Goal: Transaction & Acquisition: Purchase product/service

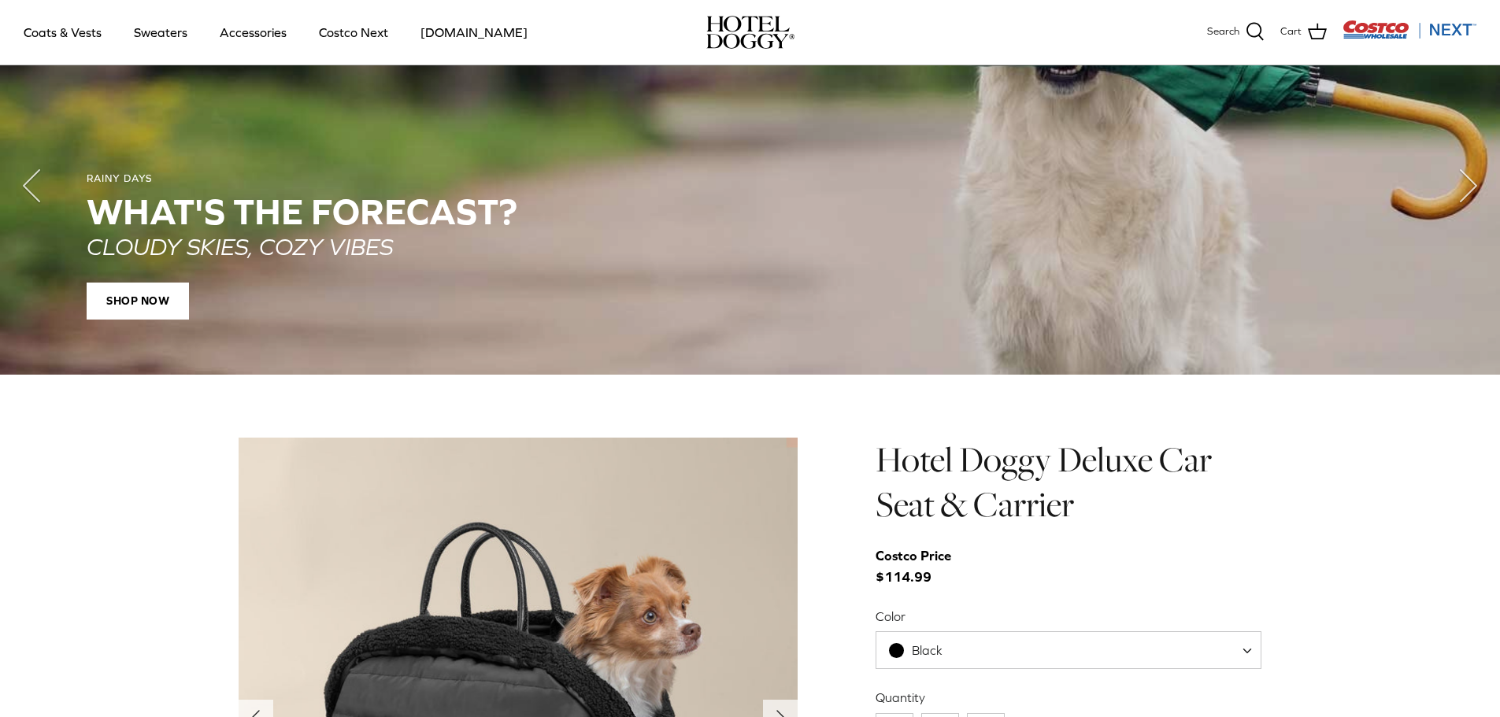
scroll to position [1417, 0]
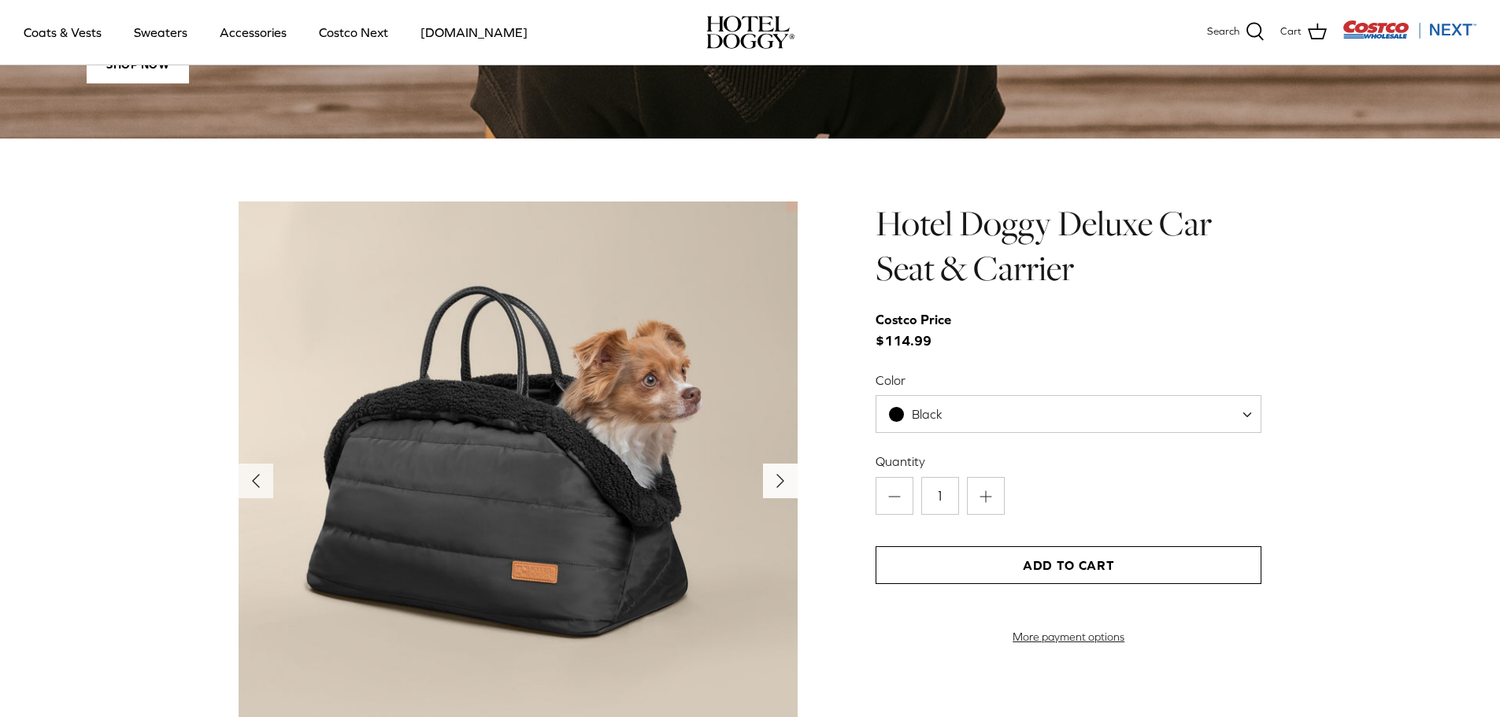
click at [772, 475] on icon "Right" at bounding box center [780, 480] width 25 height 25
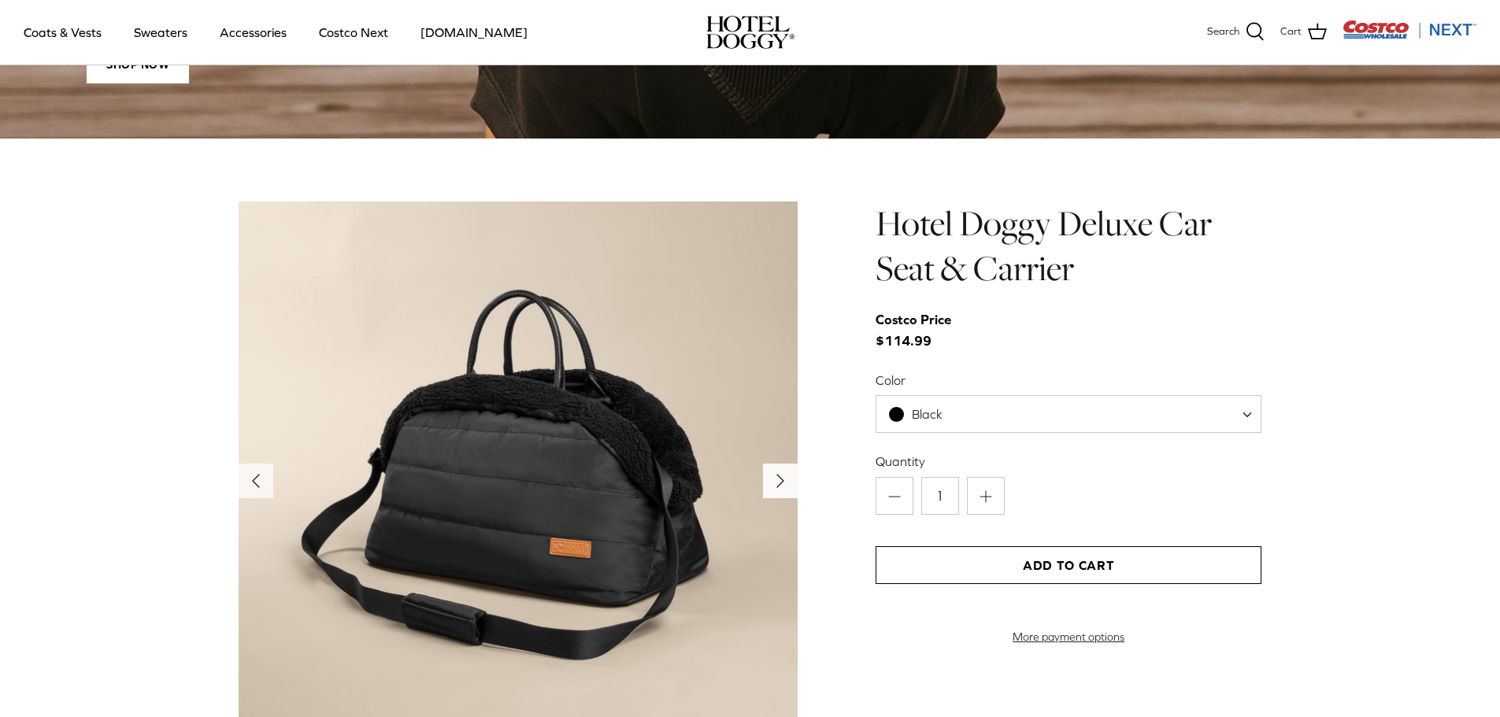
click at [772, 475] on icon "Right" at bounding box center [780, 480] width 25 height 25
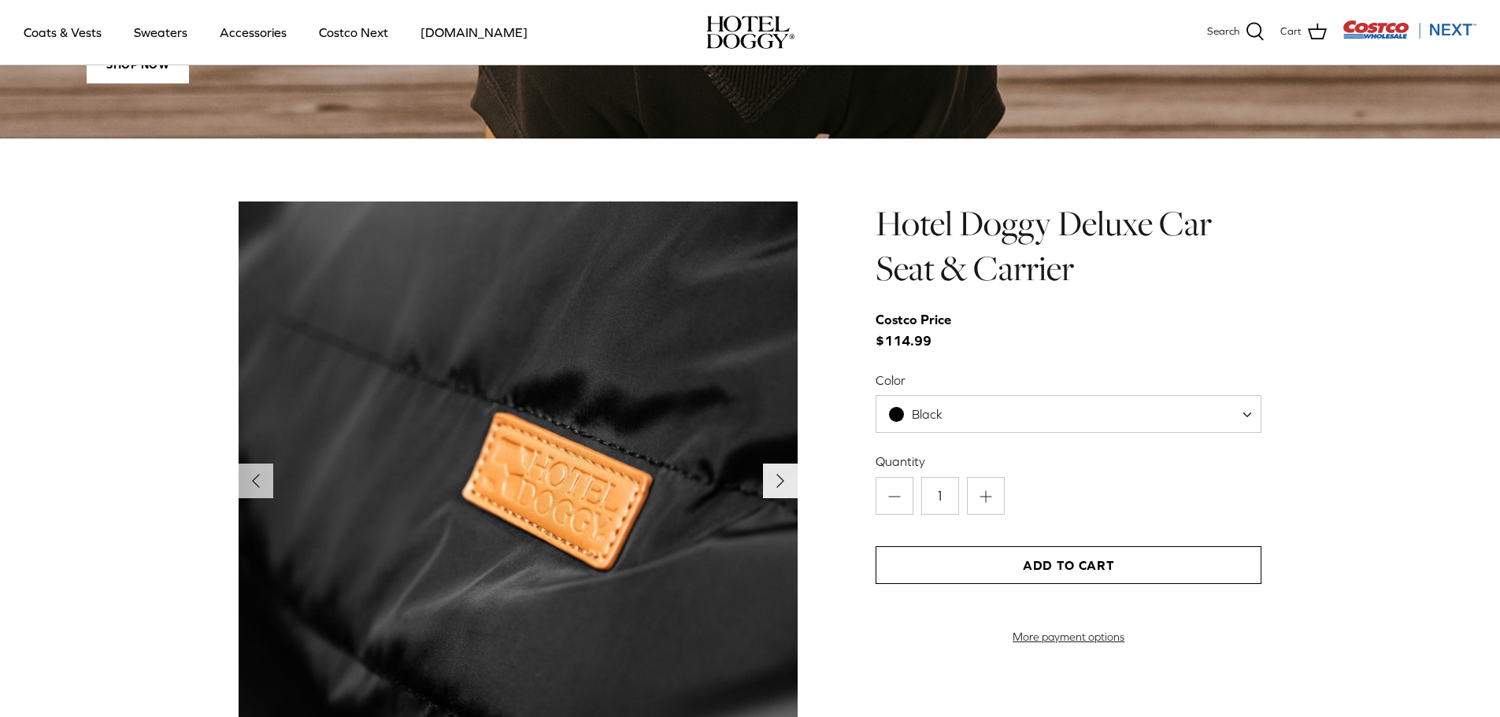
click at [772, 475] on icon "Right" at bounding box center [780, 480] width 25 height 25
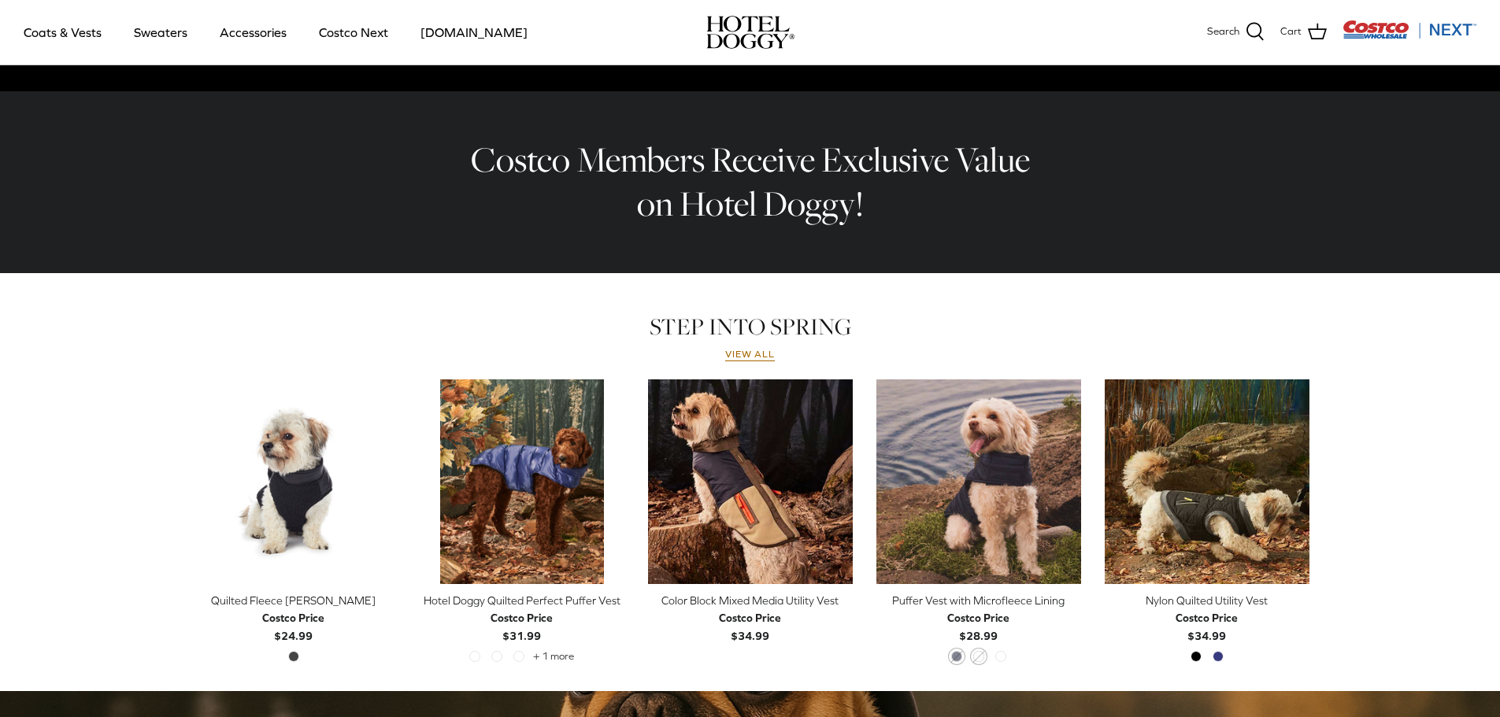
scroll to position [515, 0]
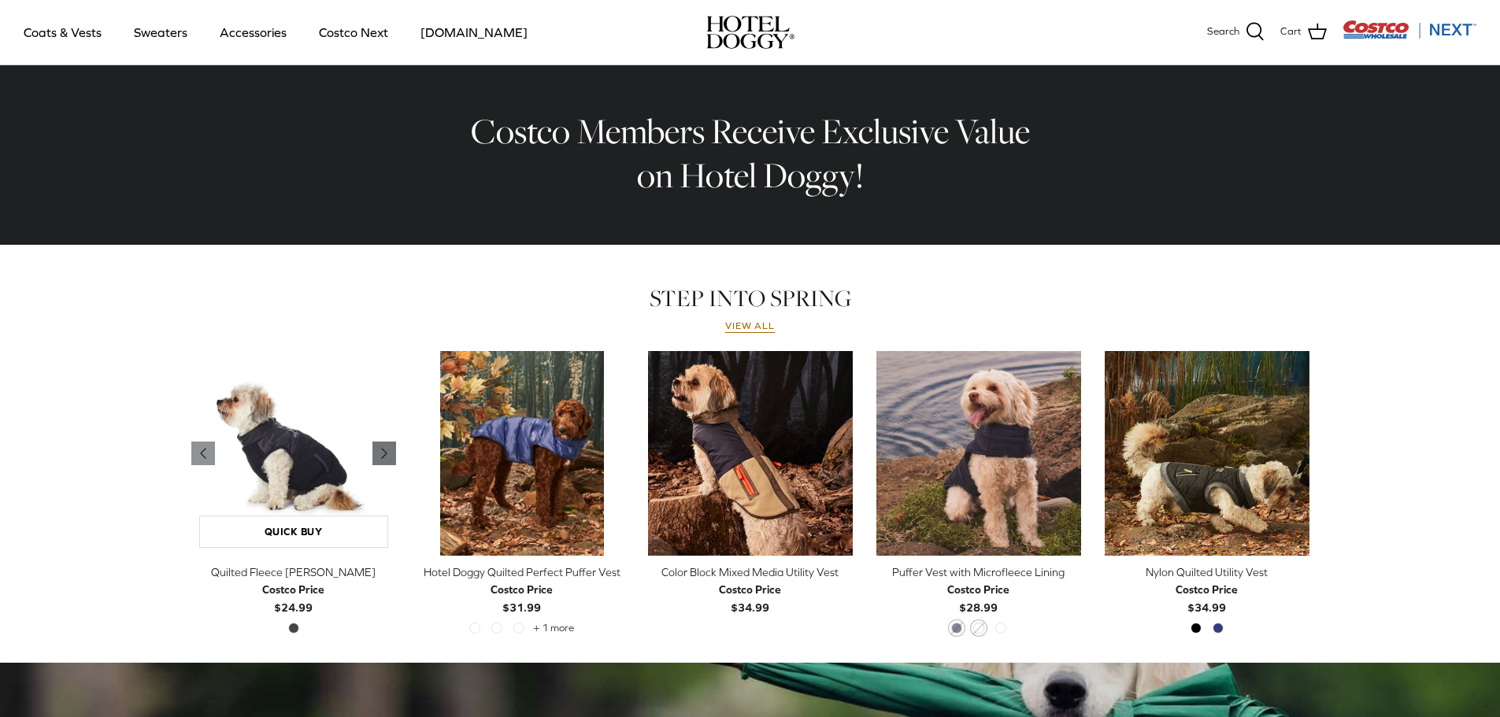
click at [382, 452] on polyline "Previous" at bounding box center [384, 453] width 5 height 9
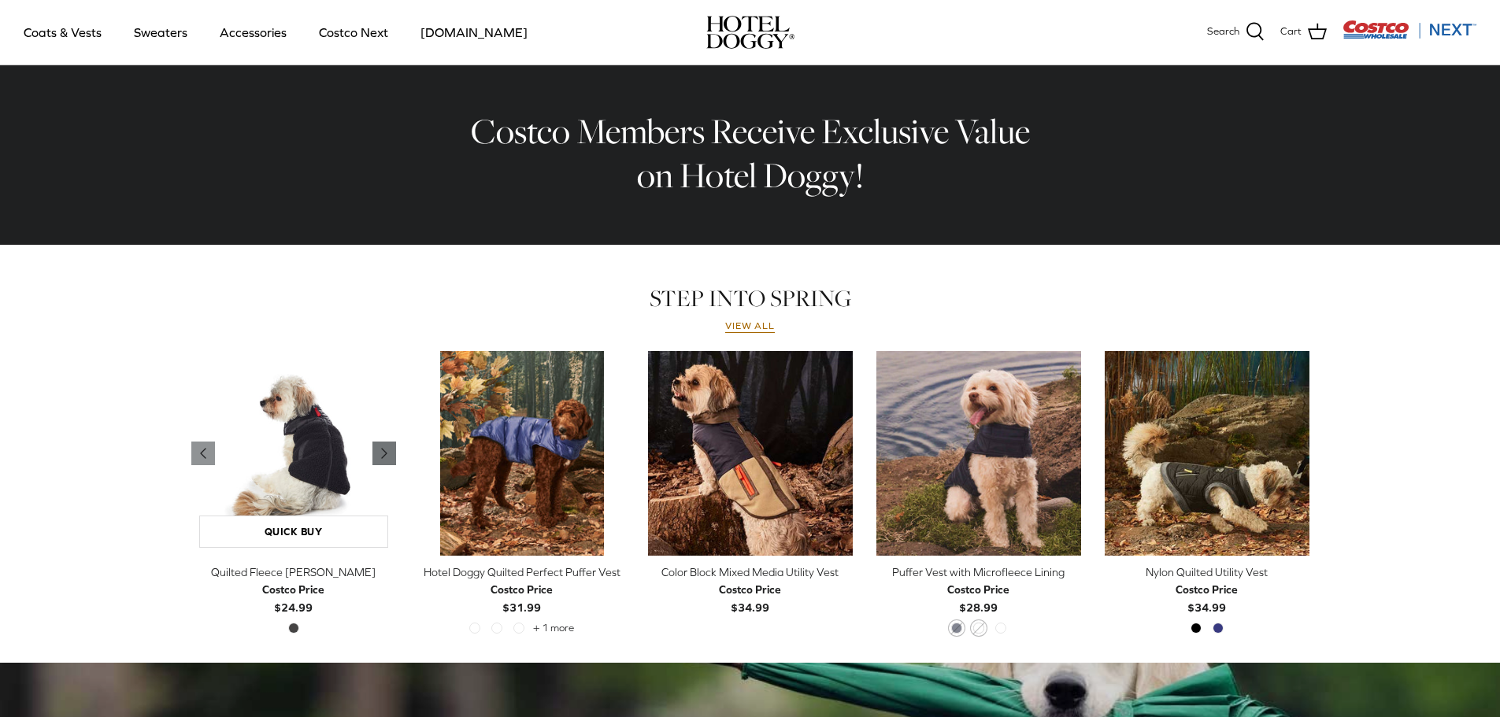
click at [382, 452] on polyline "Previous" at bounding box center [384, 453] width 5 height 9
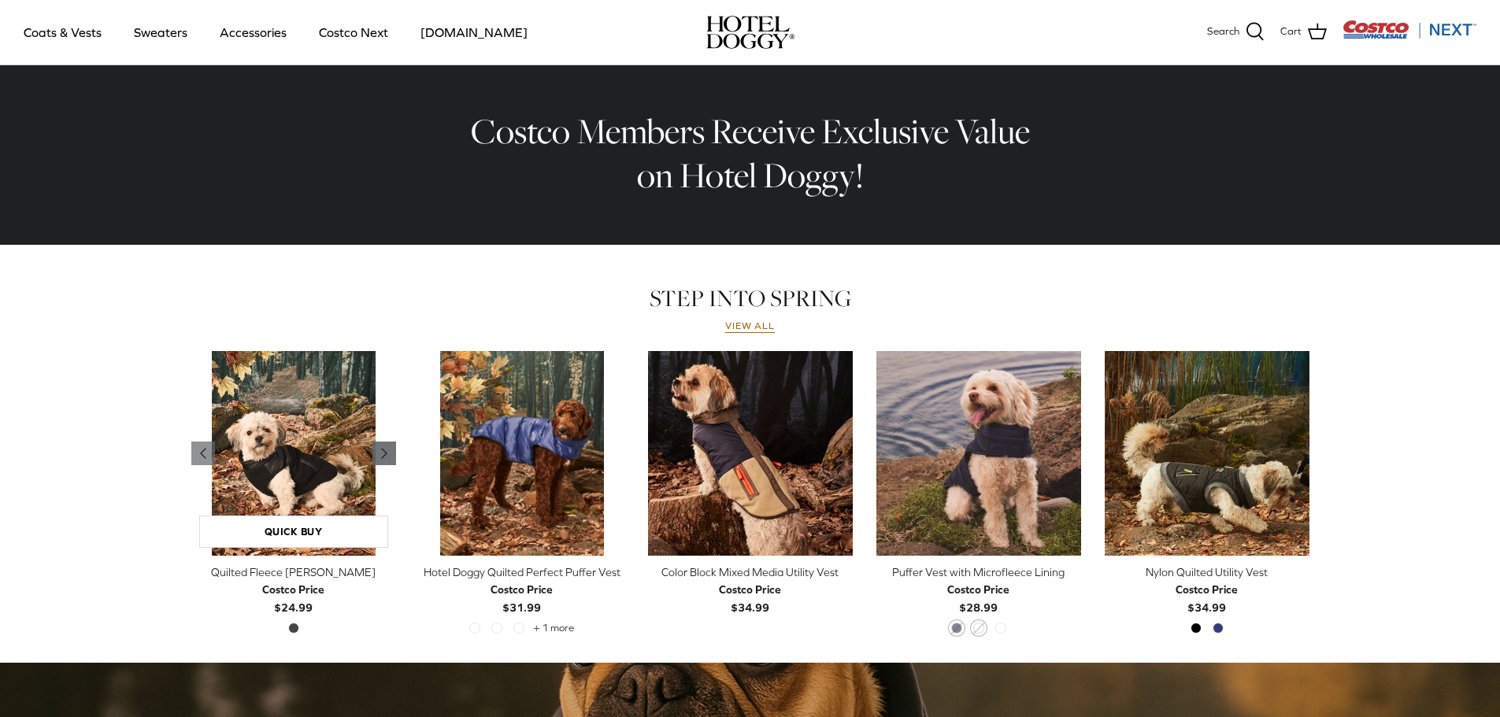
click at [382, 452] on polyline "Previous" at bounding box center [384, 453] width 5 height 9
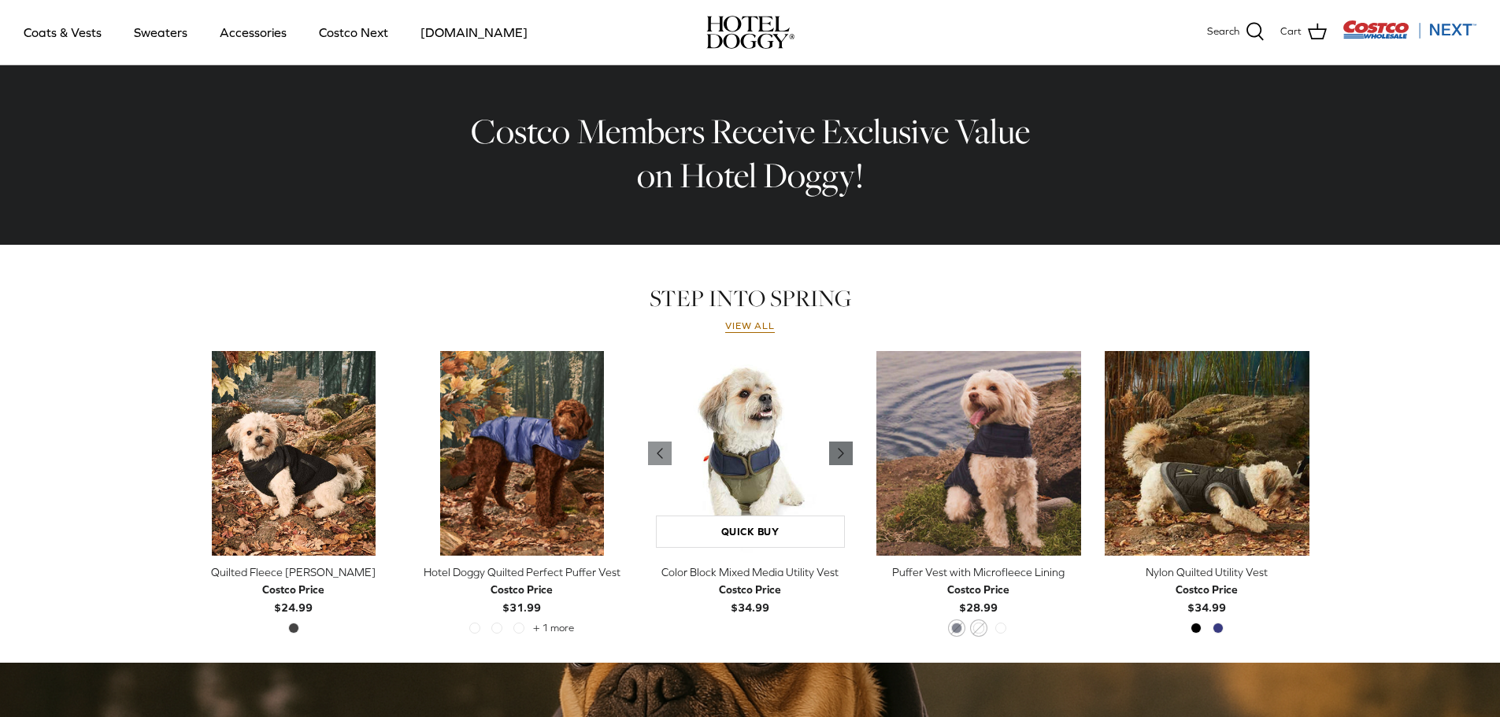
click at [842, 453] on polyline "Previous" at bounding box center [841, 453] width 5 height 9
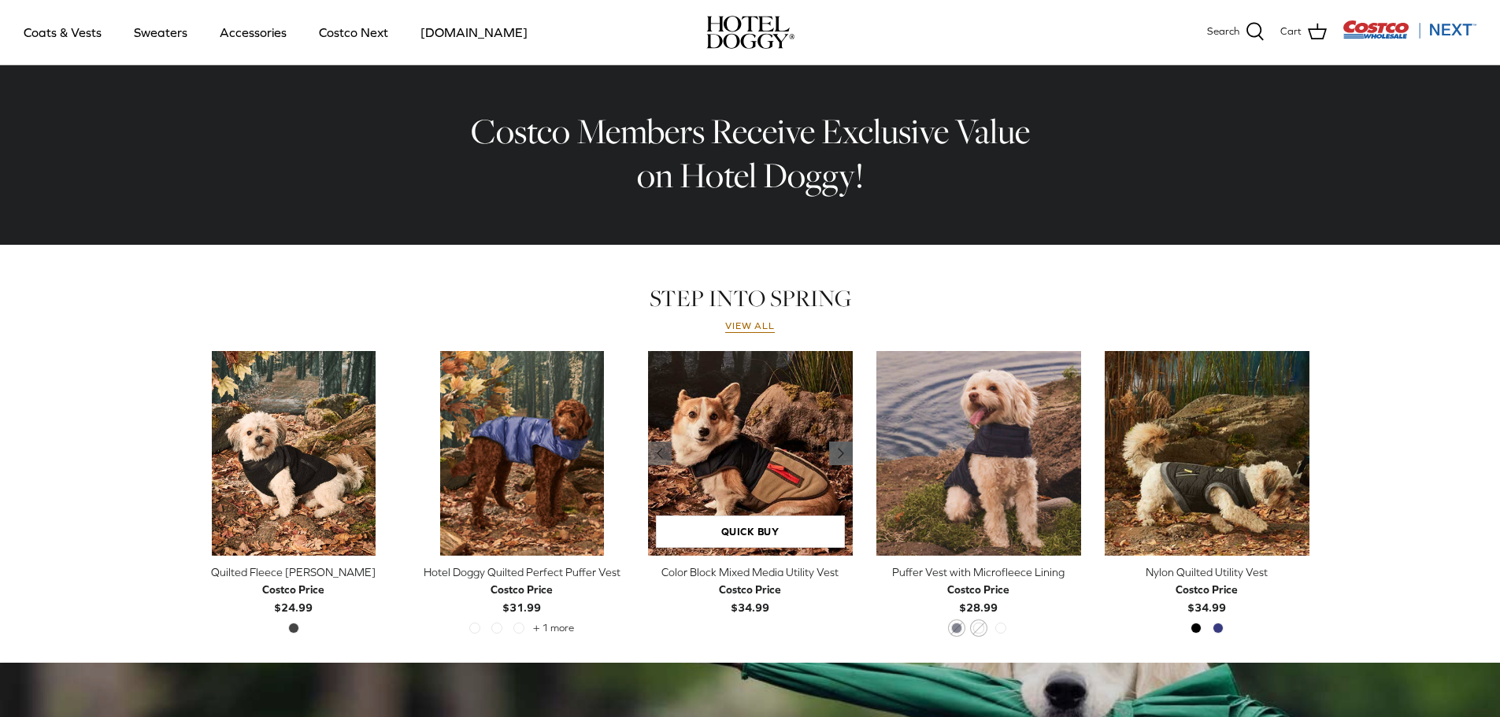
click at [843, 453] on icon "Right" at bounding box center [840, 453] width 19 height 19
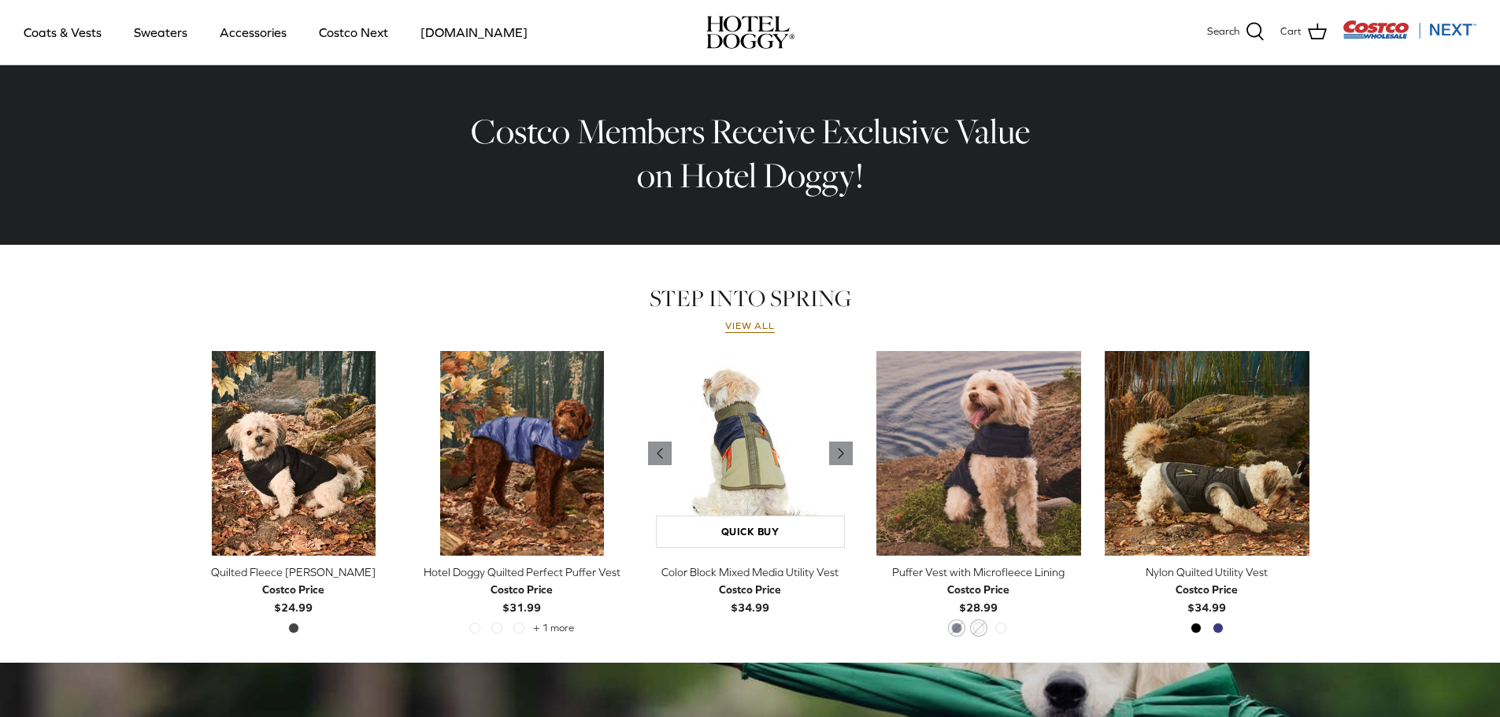
click at [733, 439] on img "Color Block Mixed Media Utility Vest" at bounding box center [750, 453] width 205 height 205
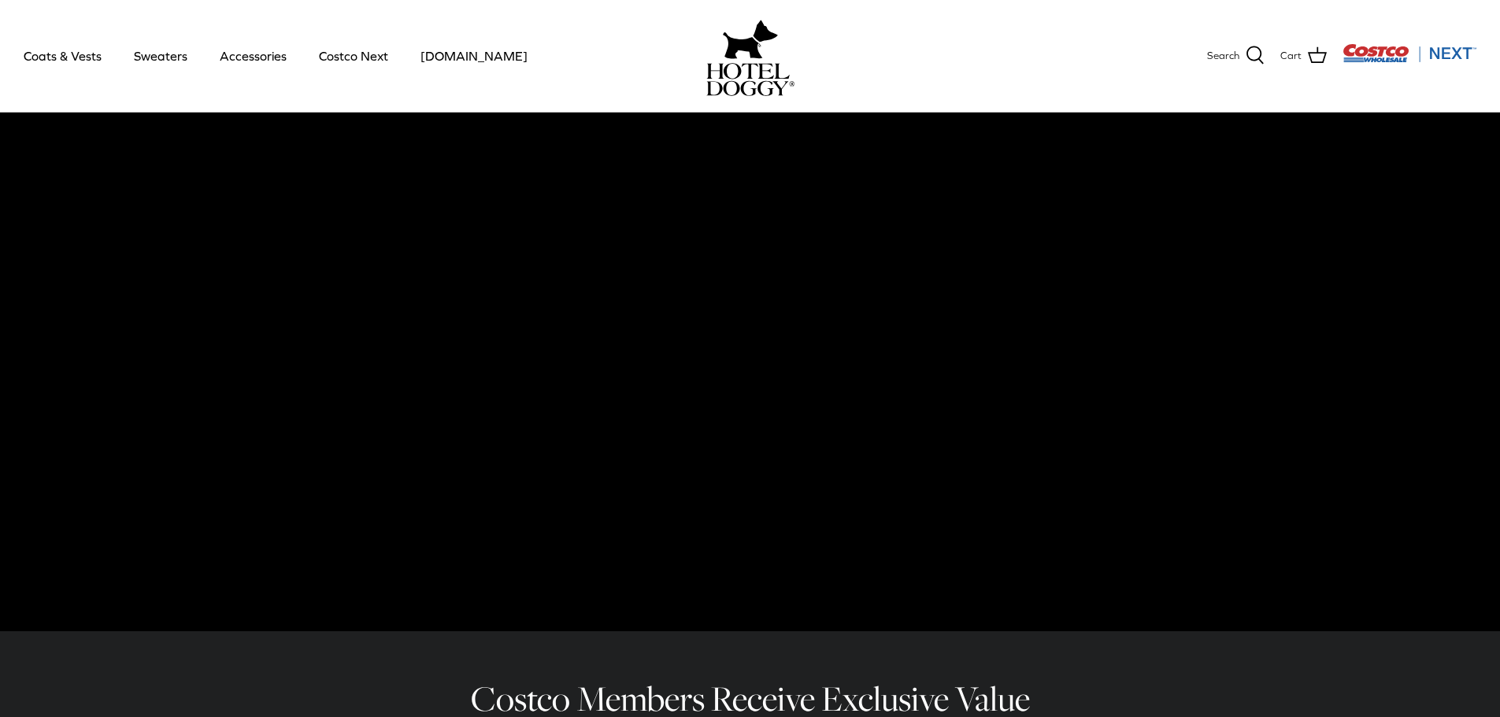
scroll to position [0, 0]
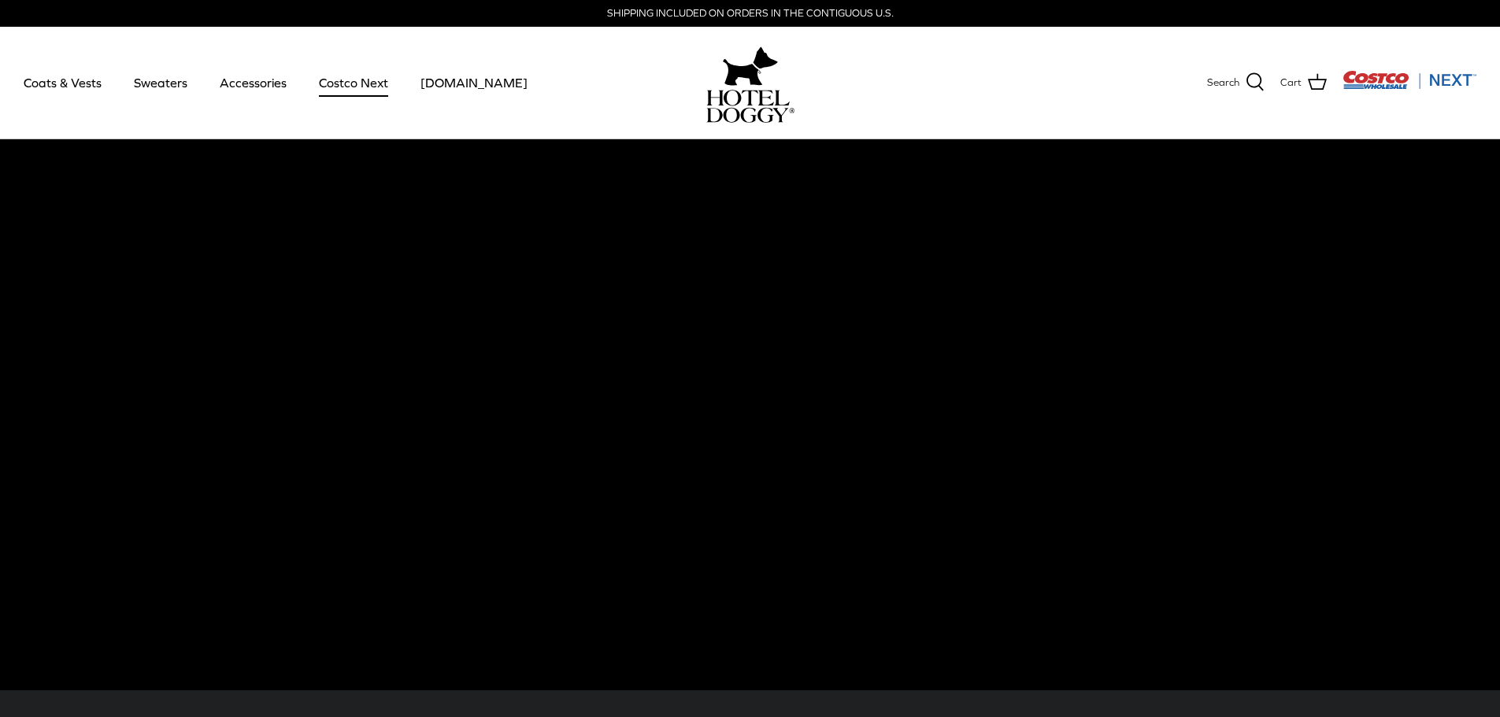
click at [343, 84] on link "Costco Next" at bounding box center [354, 83] width 98 height 54
click at [169, 80] on link "Sweaters" at bounding box center [161, 83] width 82 height 54
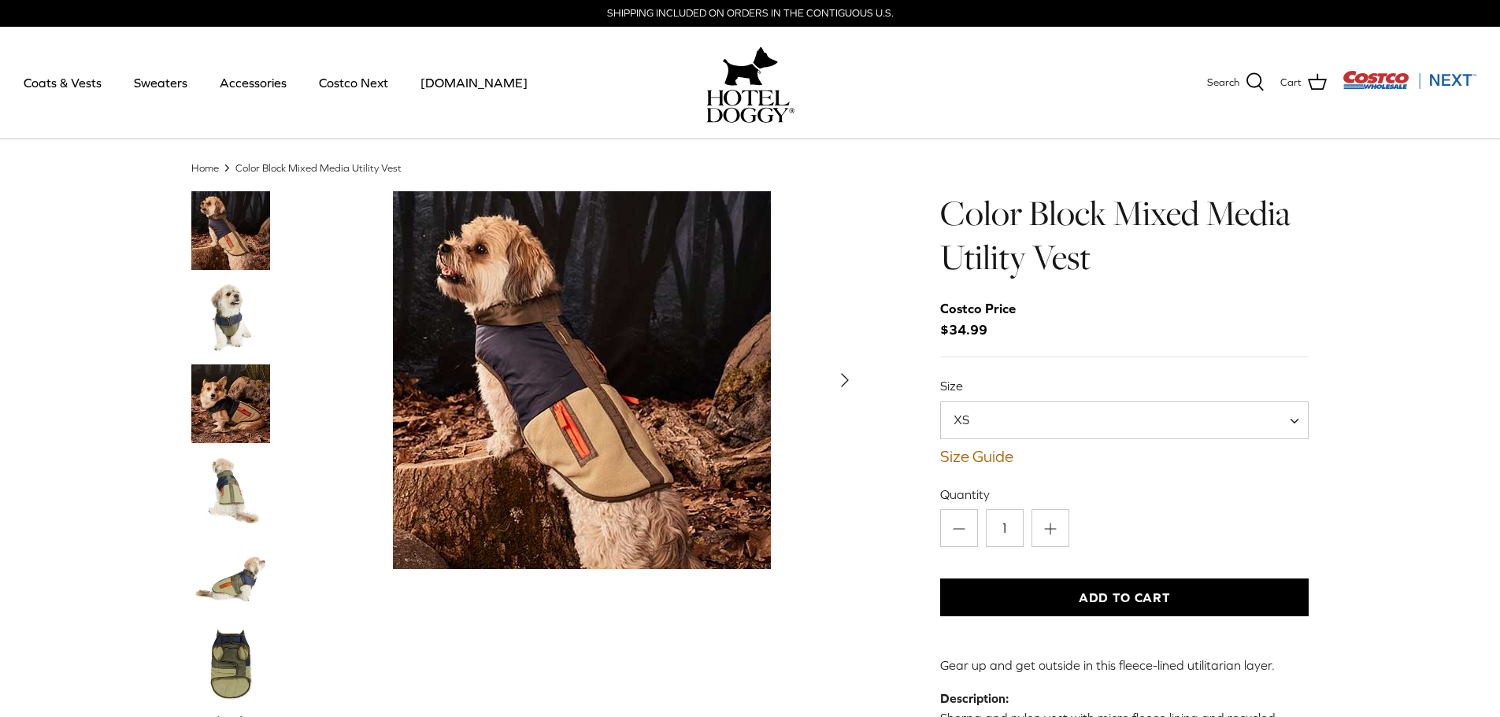
click at [246, 420] on img "Thumbnail Link" at bounding box center [230, 404] width 79 height 79
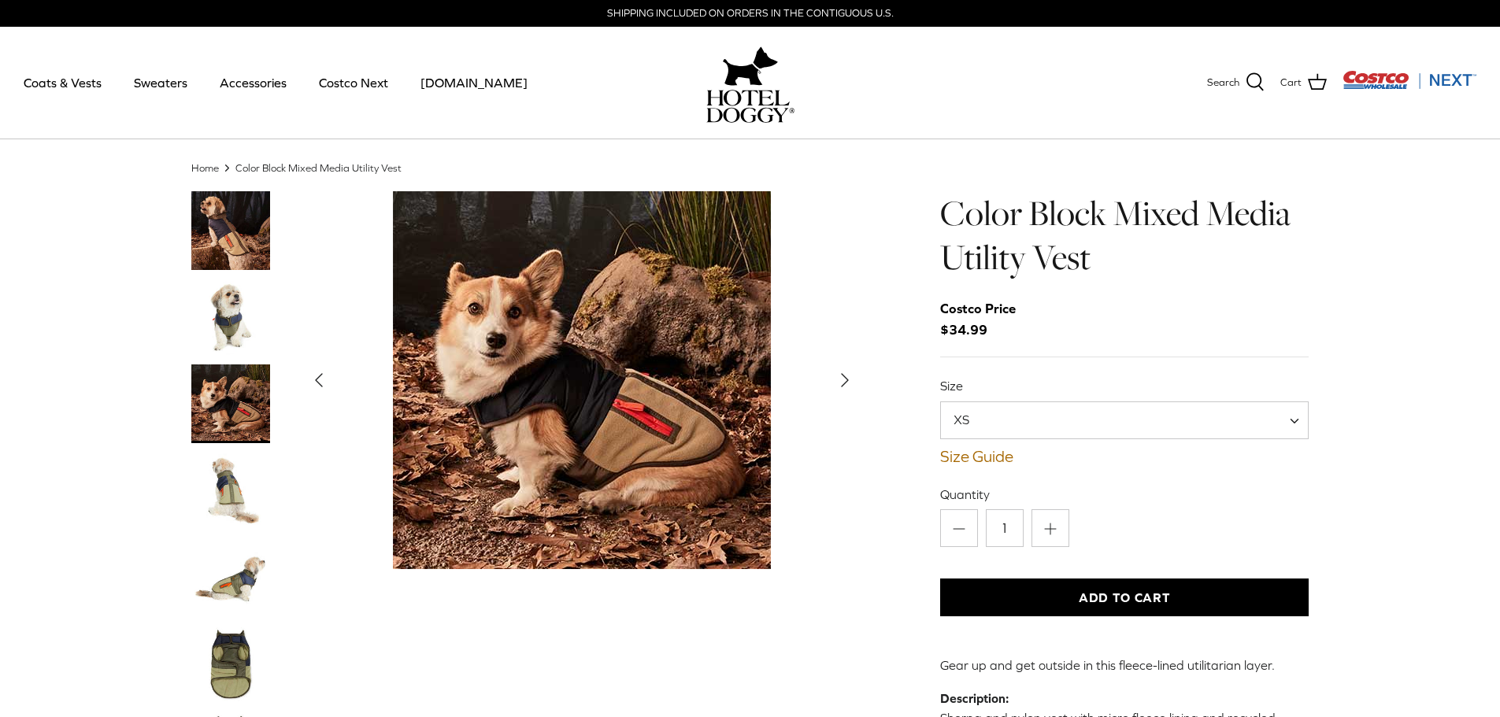
click at [228, 507] on img "Thumbnail Link" at bounding box center [230, 490] width 79 height 79
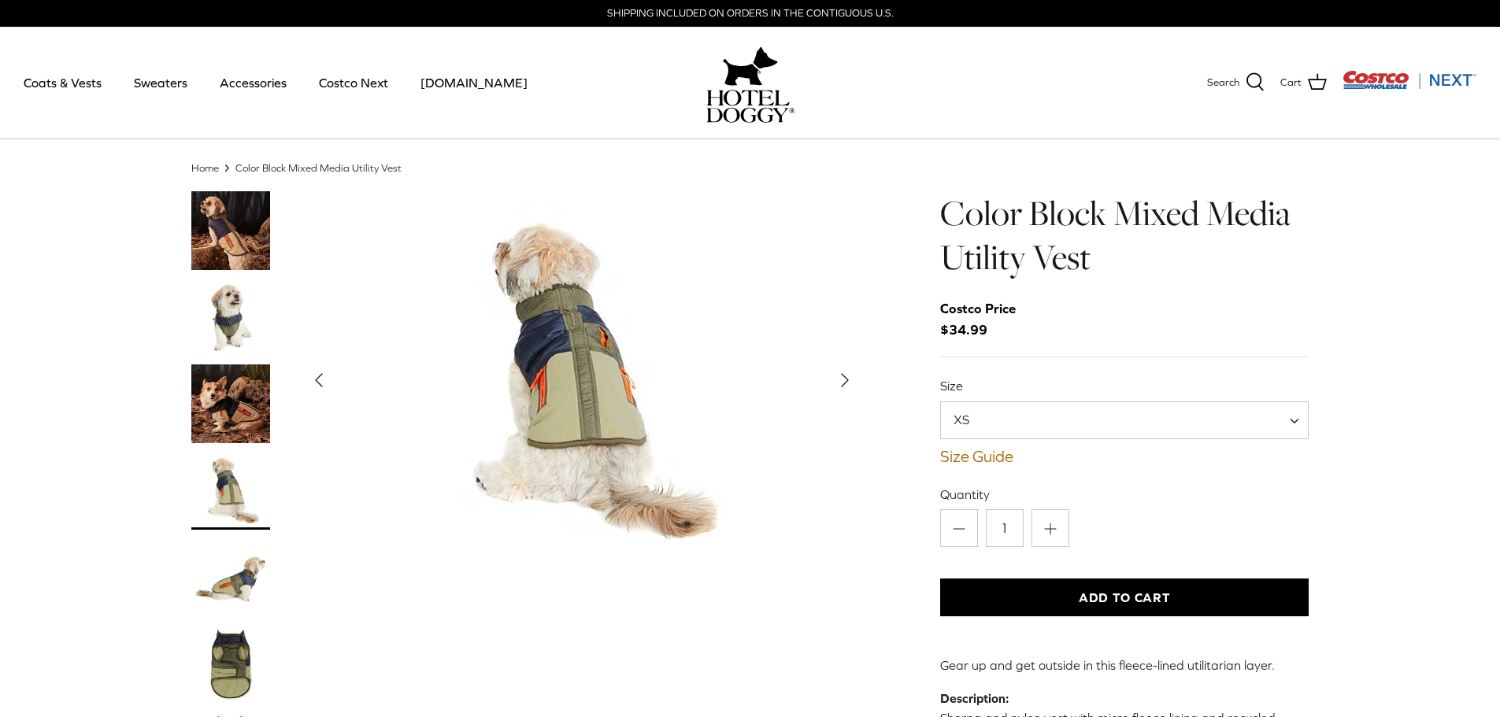
click at [208, 579] on img "Thumbnail Link" at bounding box center [230, 577] width 79 height 79
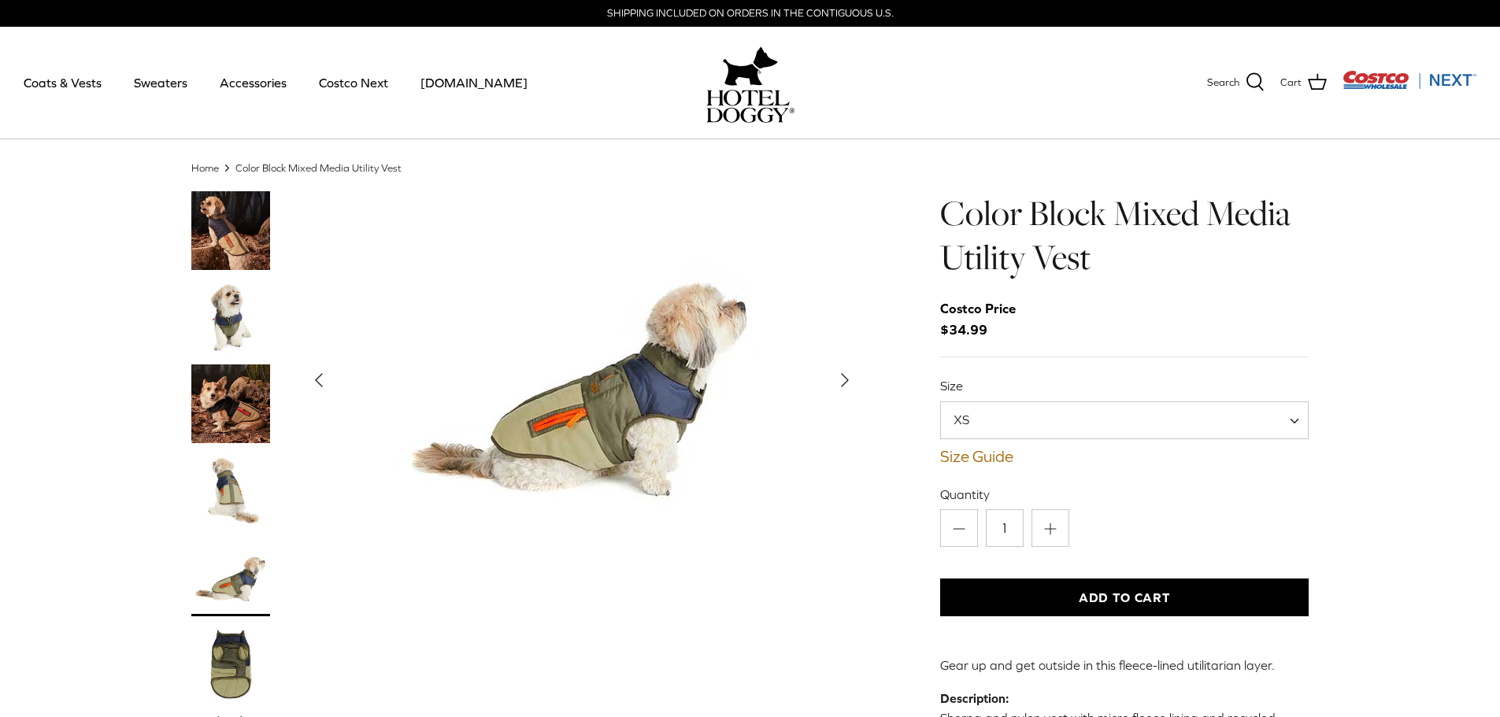
click at [234, 661] on img "Thumbnail Link" at bounding box center [230, 663] width 79 height 79
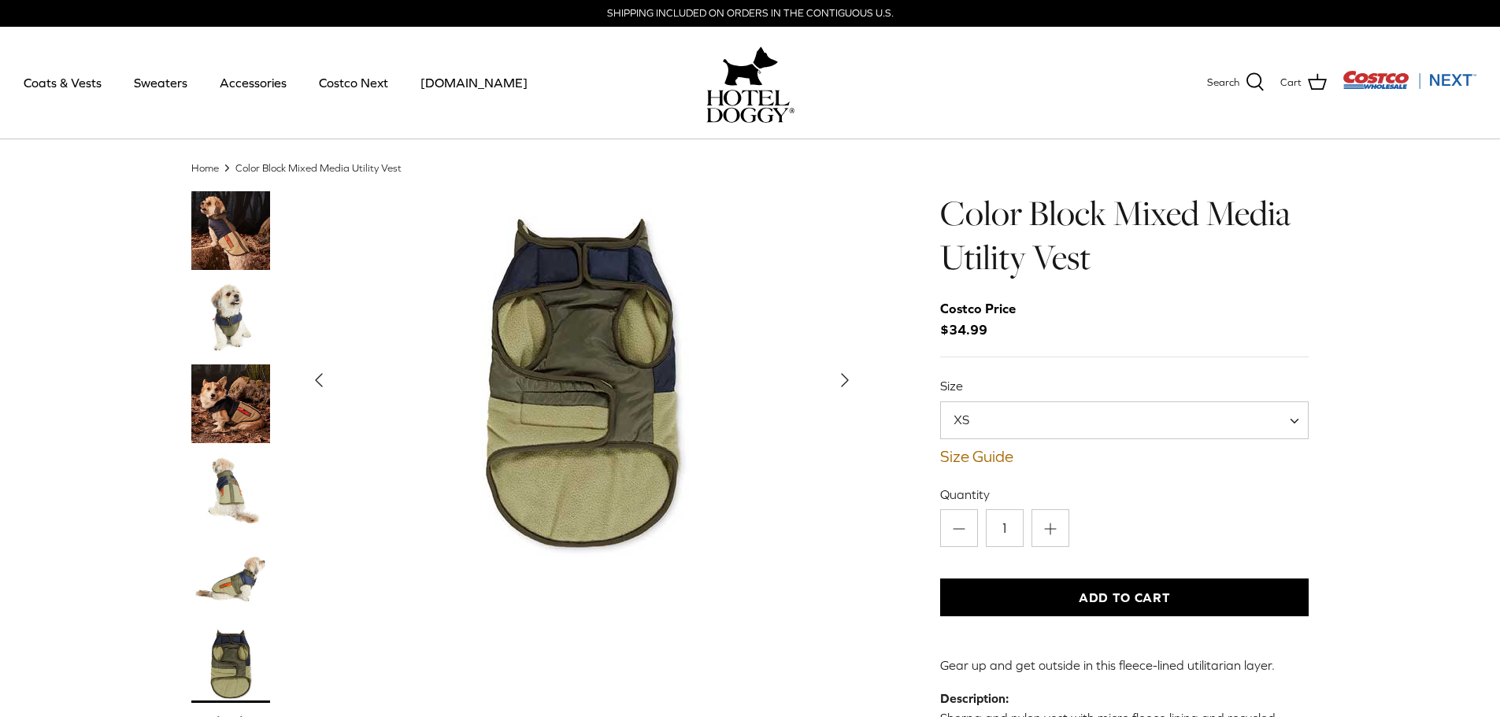
click at [1033, 417] on span "XS" at bounding box center [1124, 421] width 369 height 38
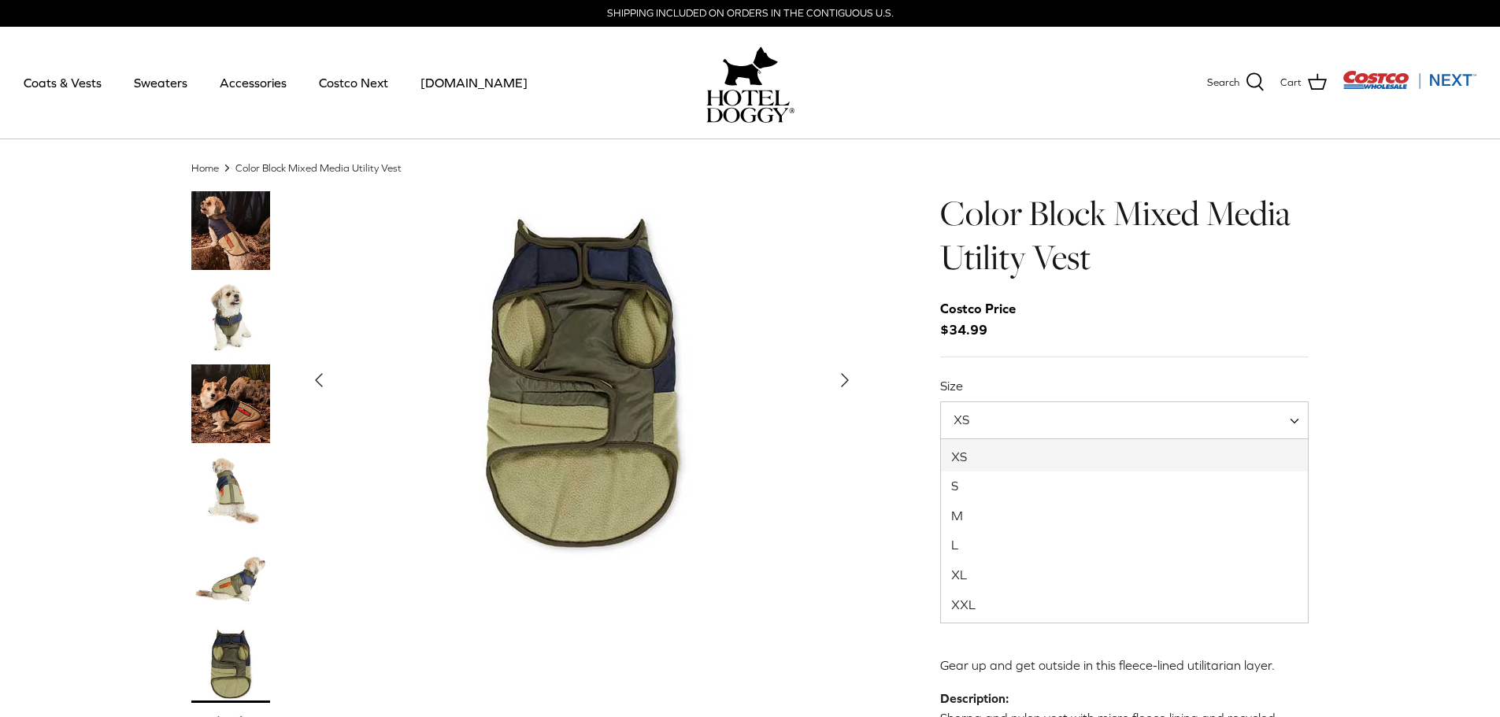
click at [1043, 376] on div "Color Block Mixed Media Utility Vest Costco Price $34.99 Size XS S M L XL XXL" at bounding box center [1124, 590] width 369 height 798
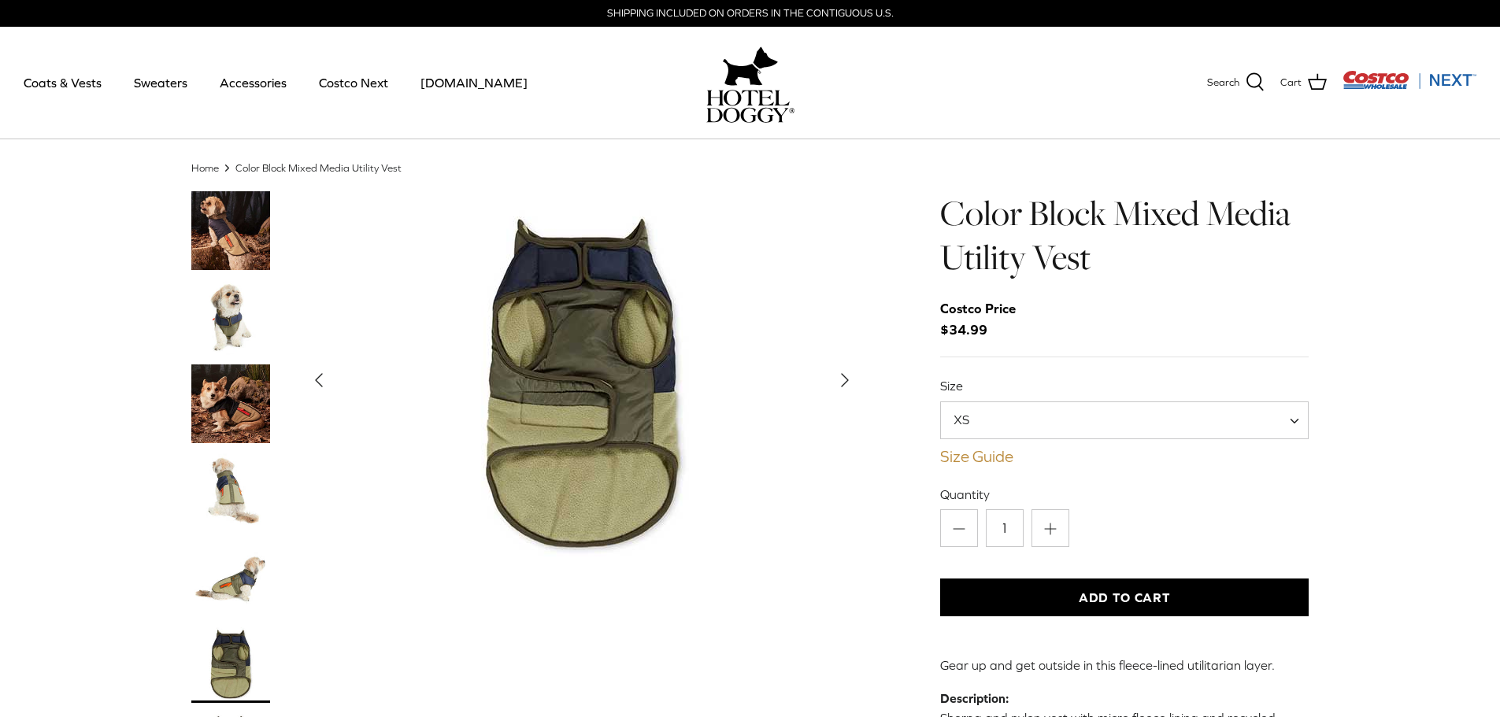
click at [1000, 461] on link "Size Guide" at bounding box center [1124, 456] width 369 height 19
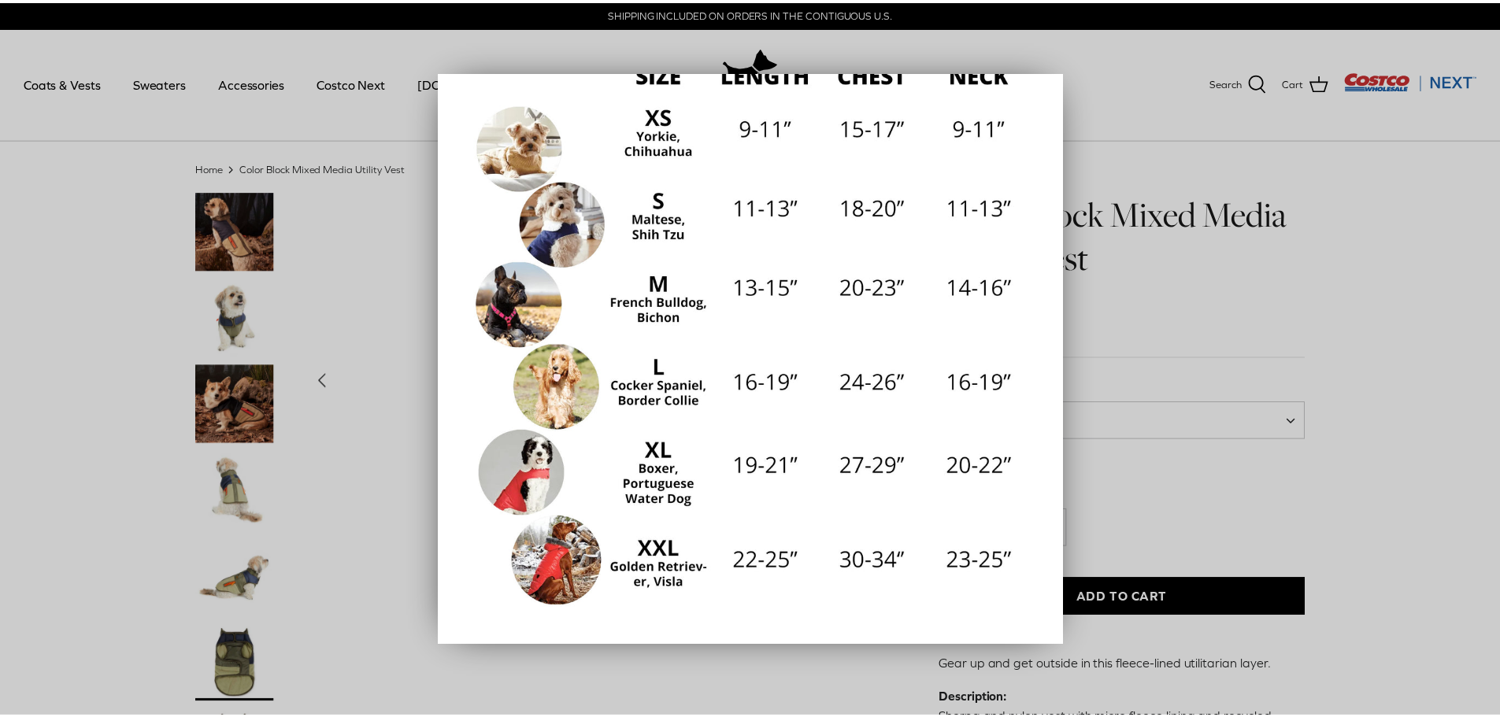
scroll to position [140, 0]
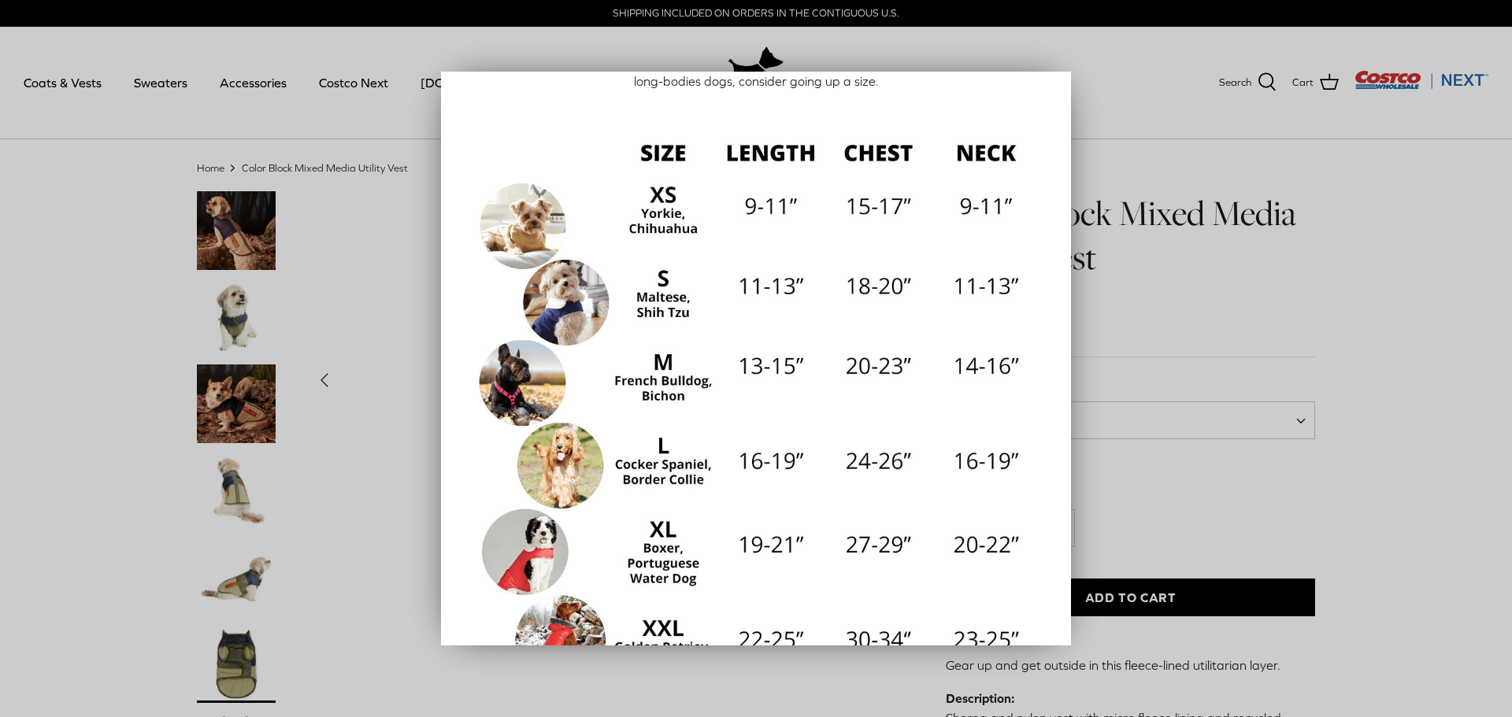
click at [1381, 156] on div at bounding box center [756, 358] width 1512 height 717
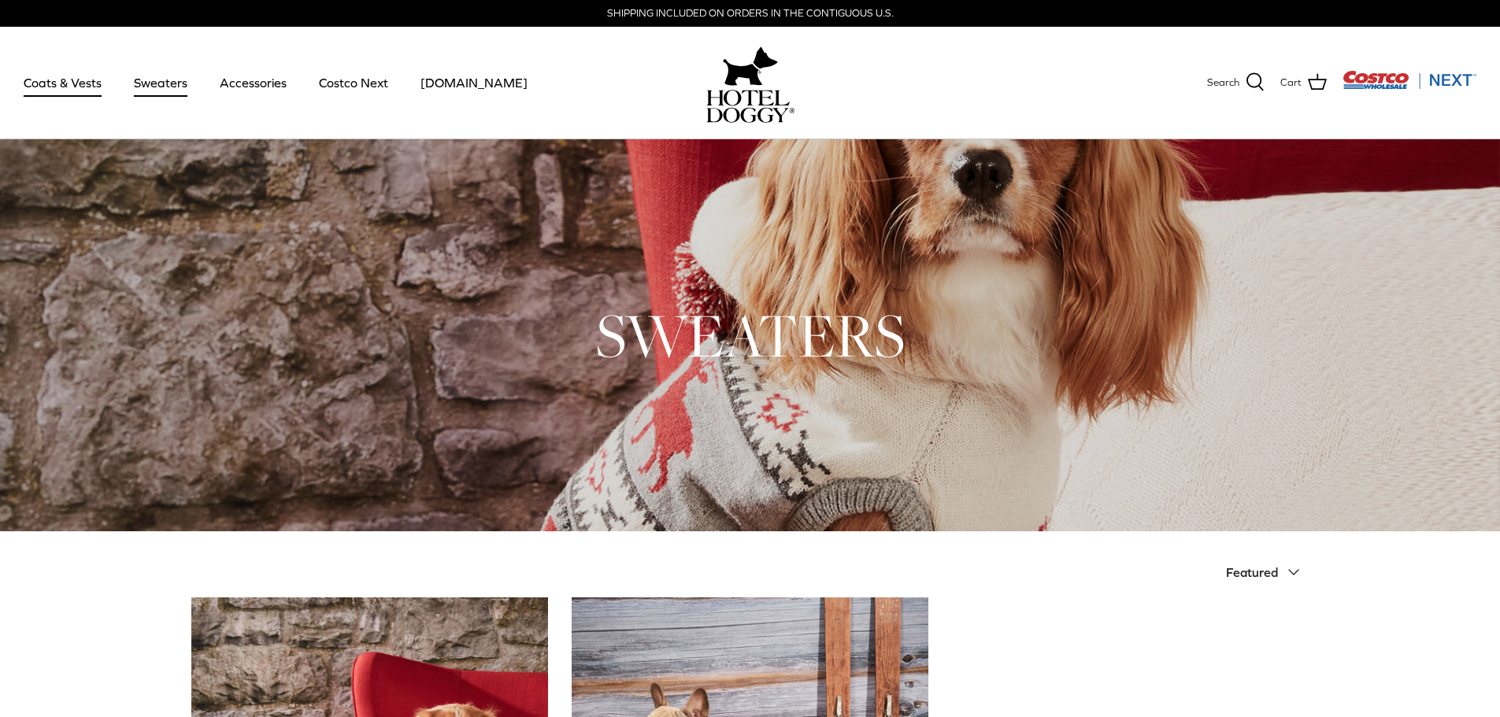
click at [50, 80] on link "Coats & Vests" at bounding box center [62, 83] width 106 height 54
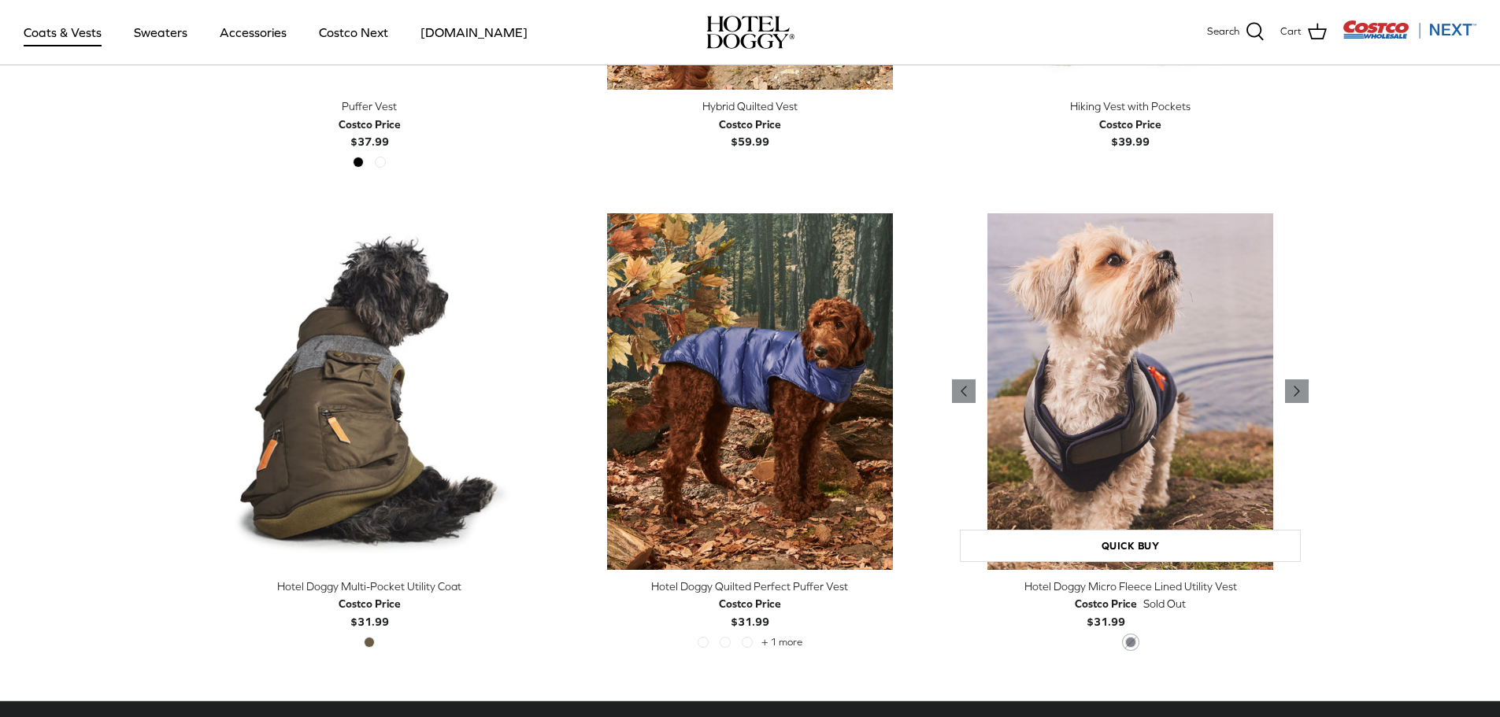
scroll to position [3151, 0]
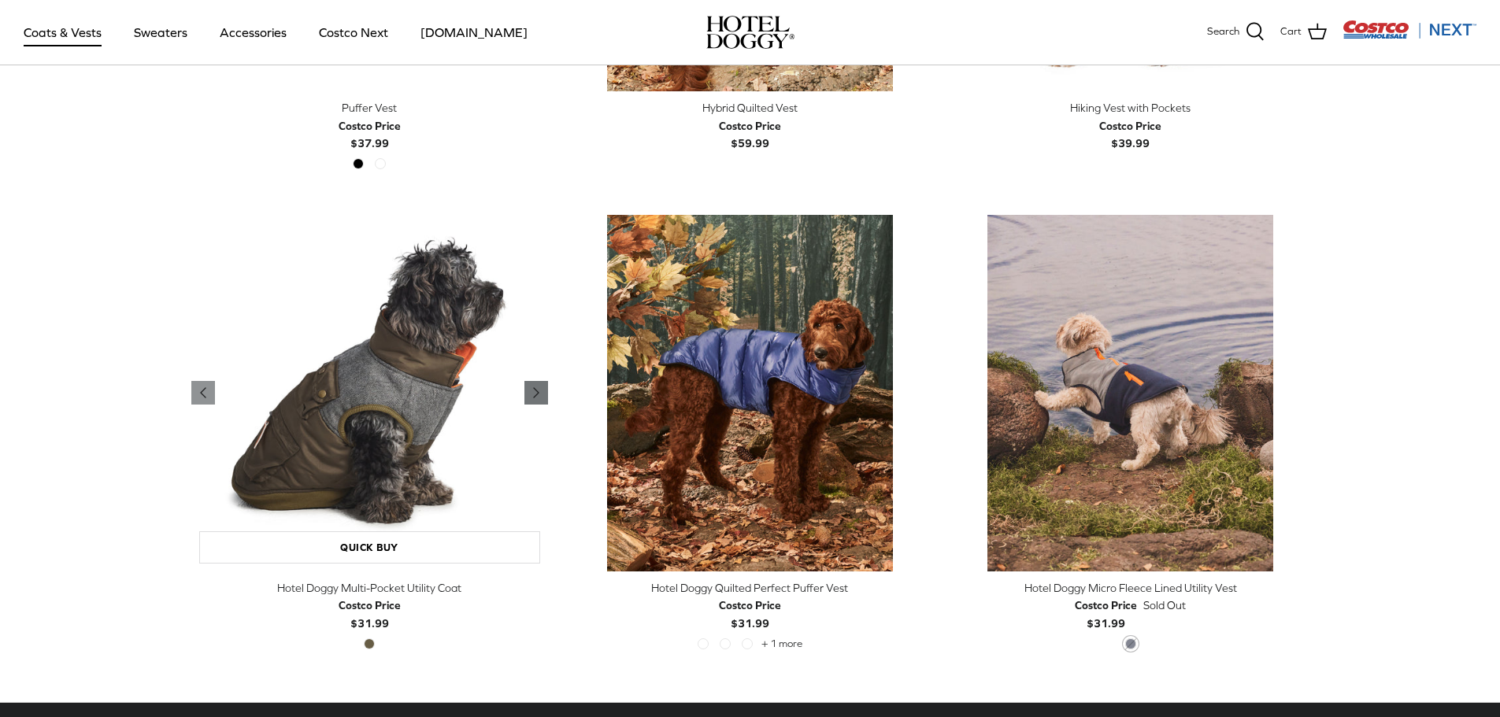
click at [535, 395] on polyline "Previous" at bounding box center [536, 392] width 5 height 9
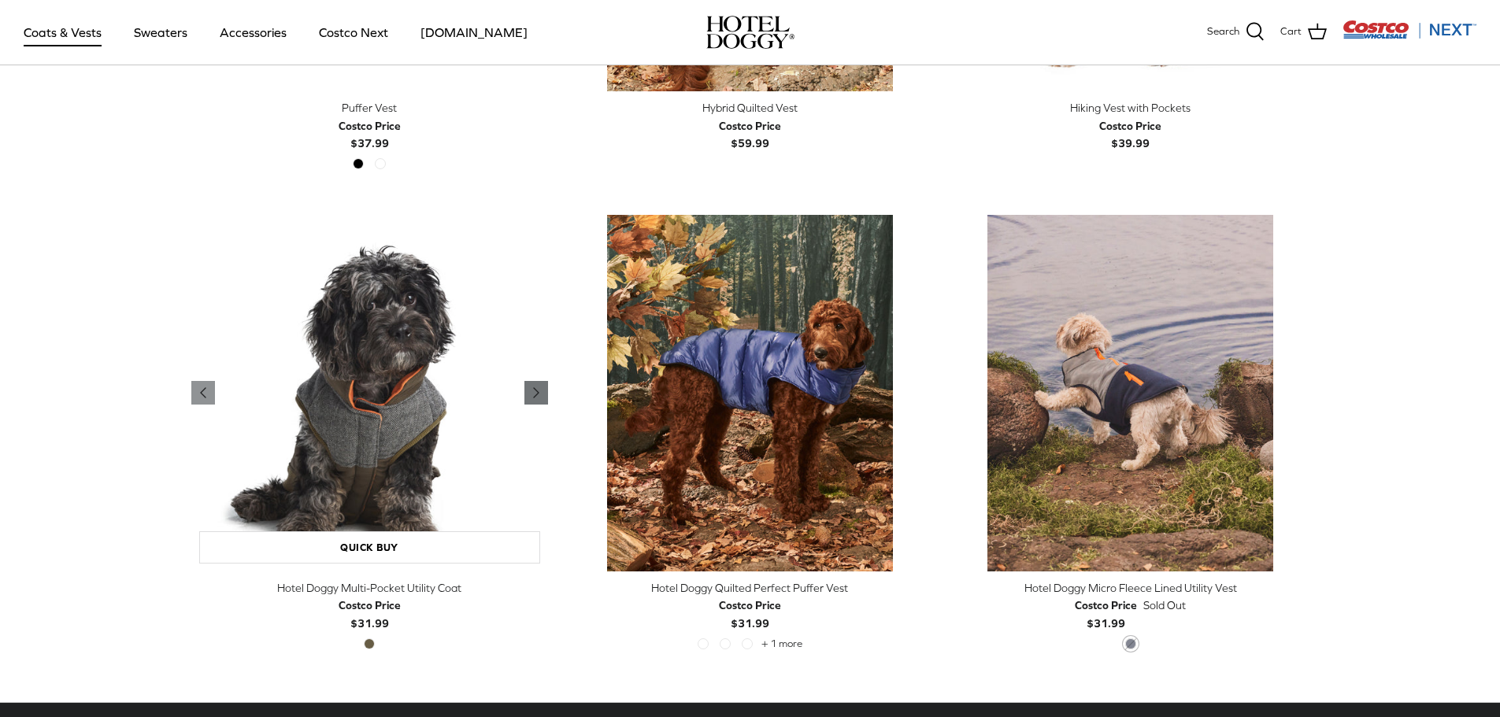
click at [535, 395] on polyline "Previous" at bounding box center [536, 392] width 5 height 9
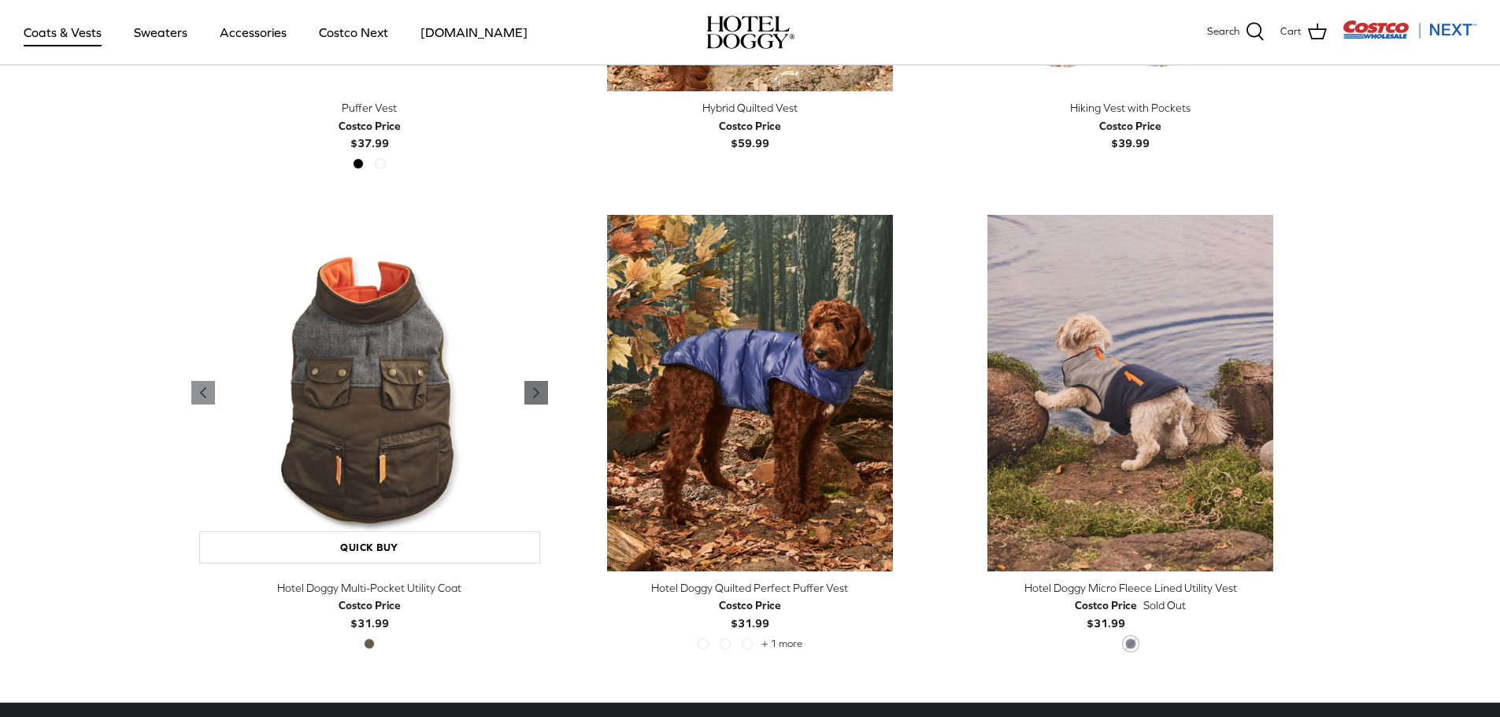
click at [536, 390] on icon "Right" at bounding box center [536, 392] width 19 height 19
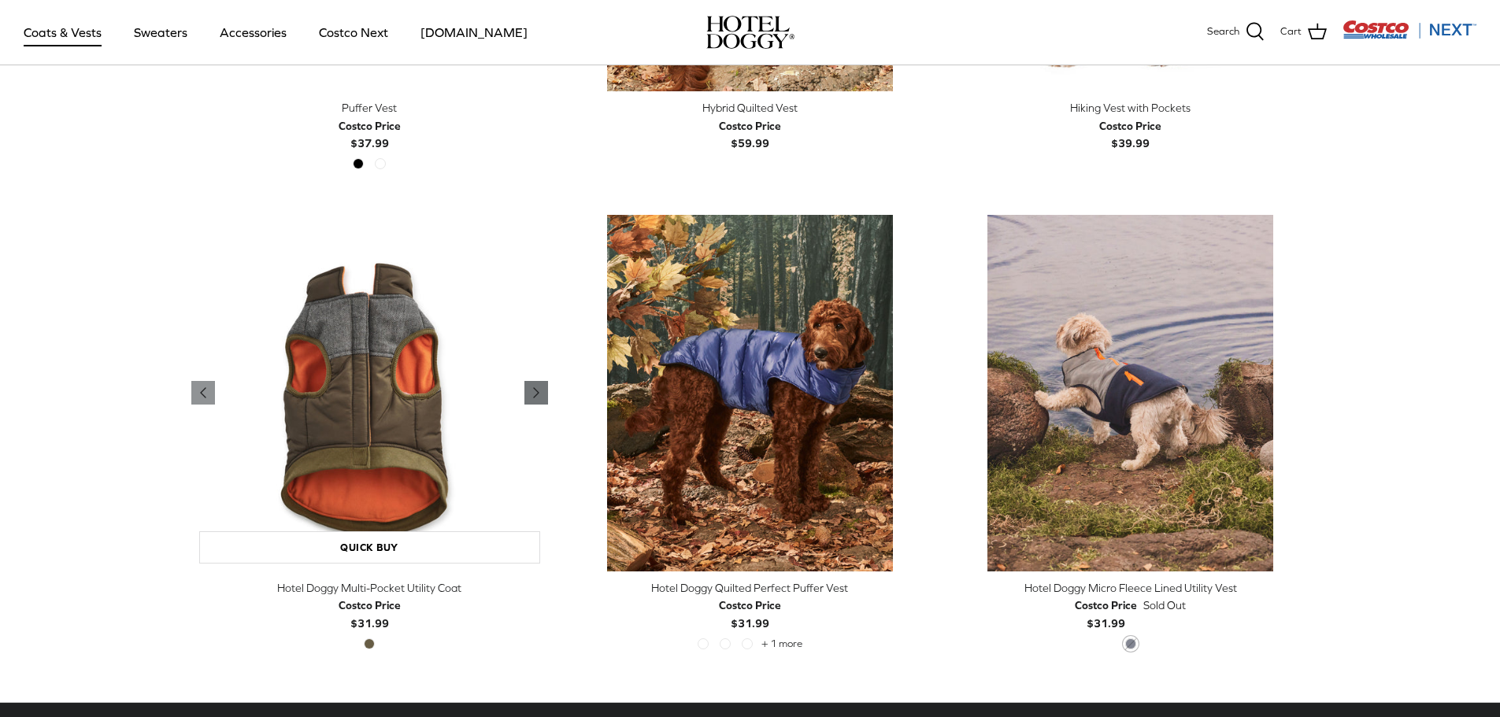
click at [533, 391] on icon "Right" at bounding box center [536, 392] width 19 height 19
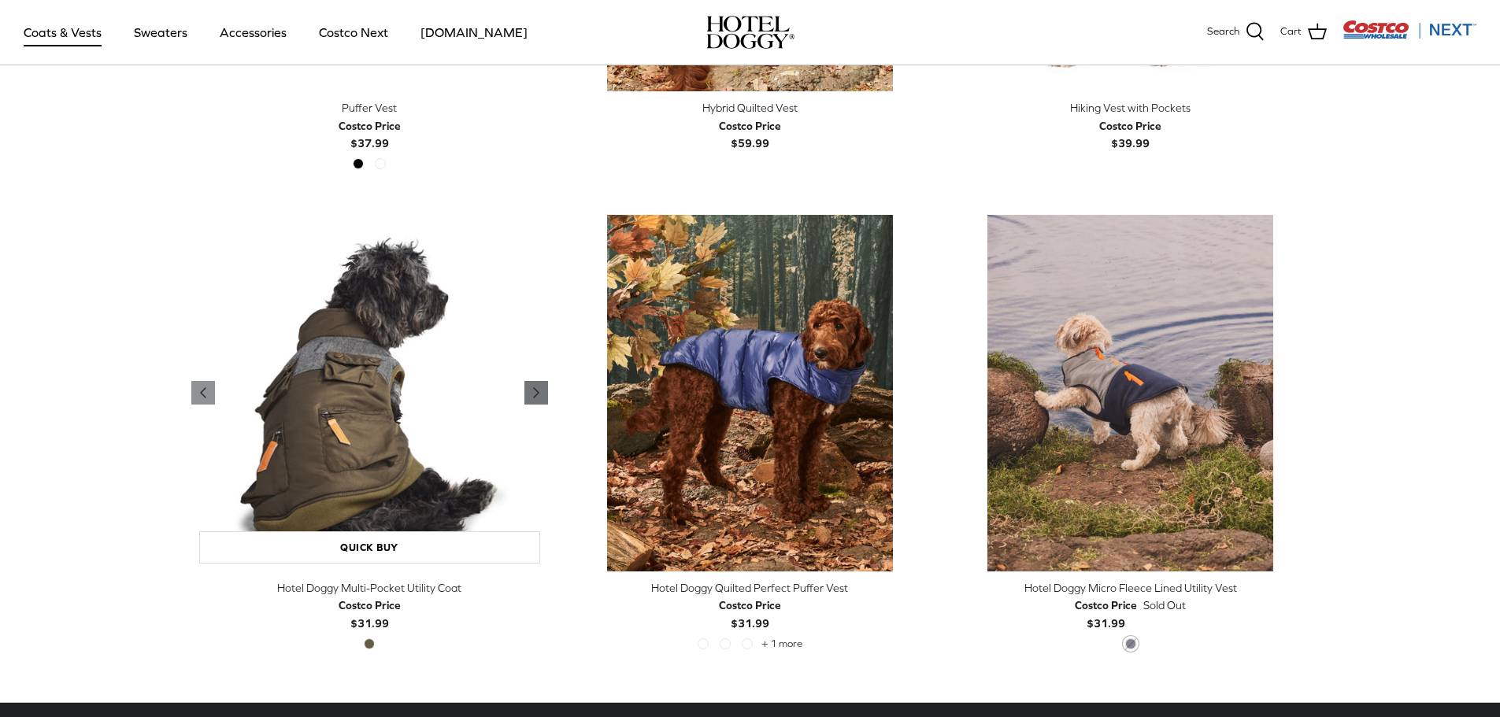
click at [533, 391] on icon "Right" at bounding box center [536, 392] width 19 height 19
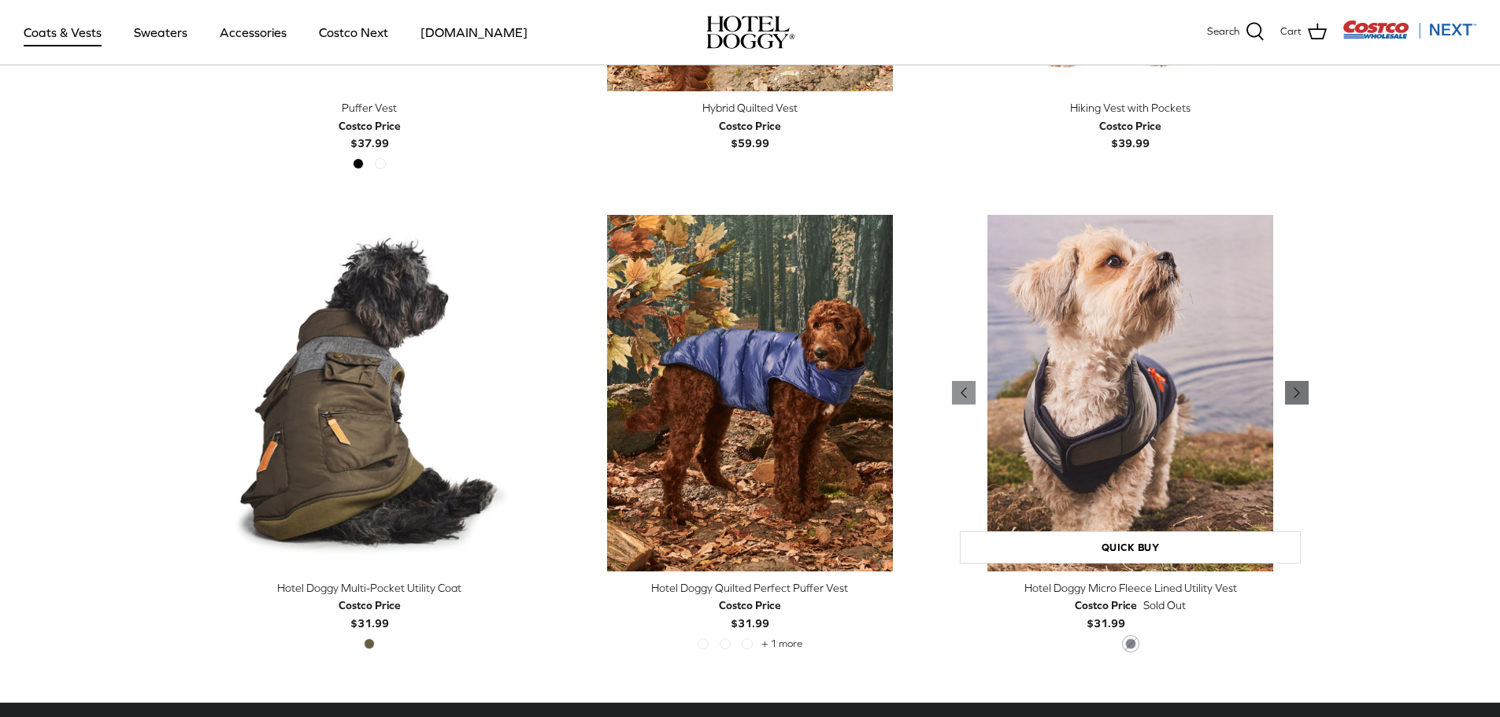
click at [1294, 394] on icon "Right" at bounding box center [1296, 392] width 19 height 19
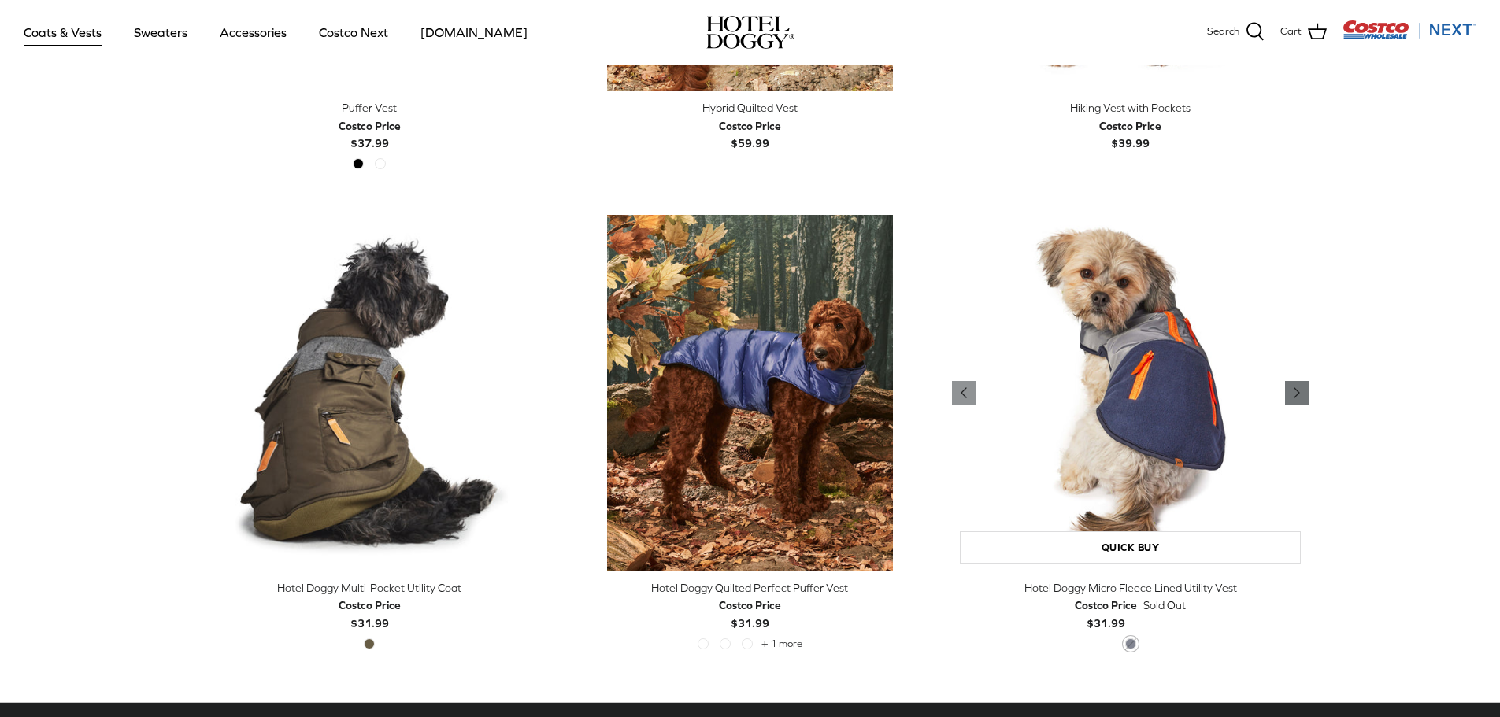
click at [1295, 394] on polyline "Previous" at bounding box center [1296, 392] width 5 height 9
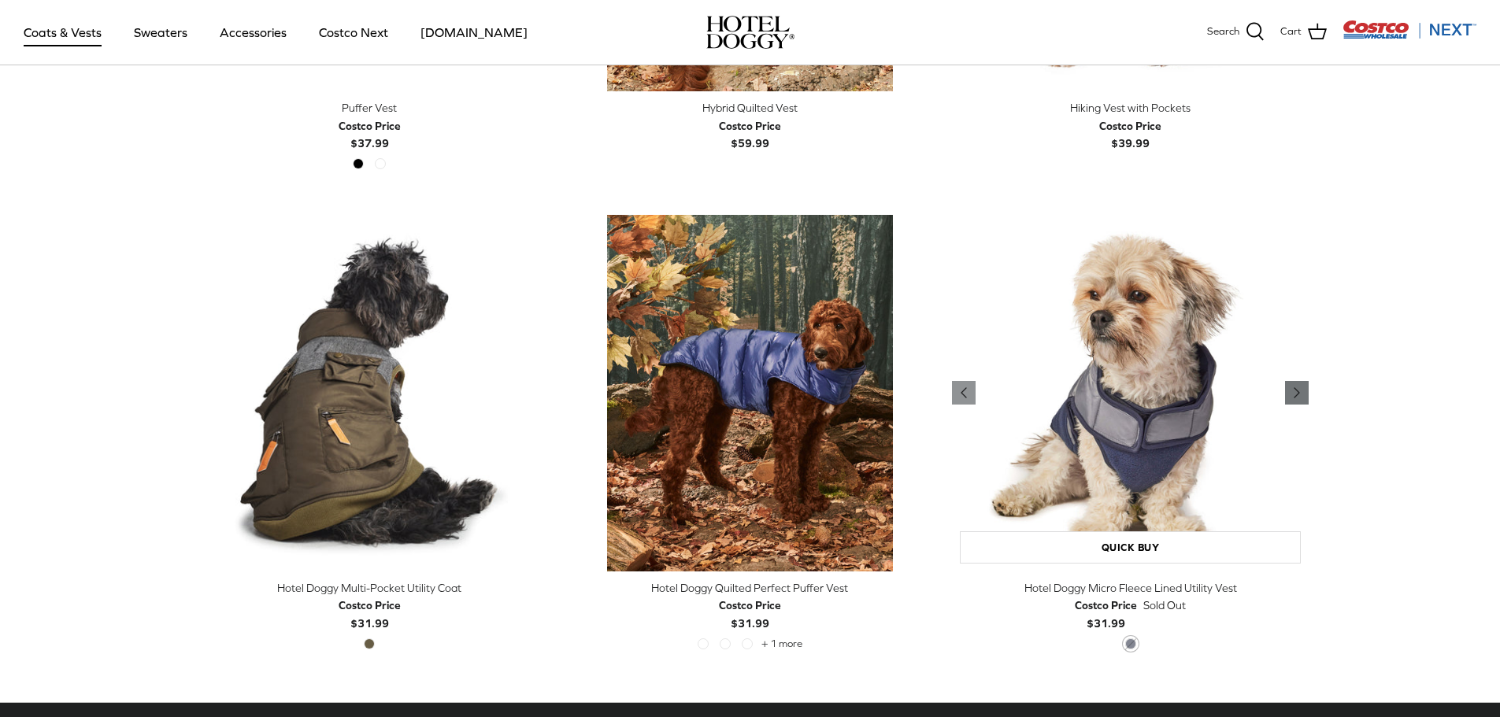
click at [1295, 394] on polyline "Previous" at bounding box center [1296, 392] width 5 height 9
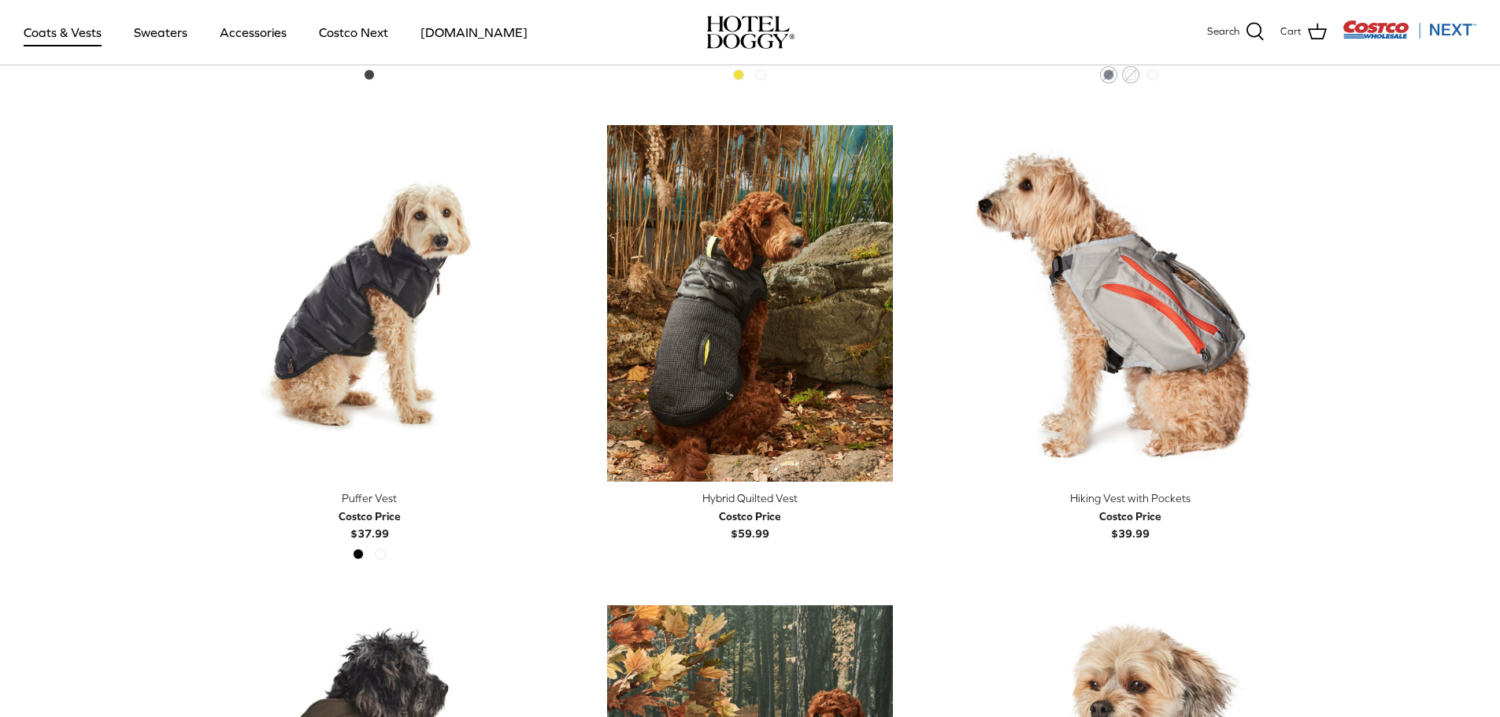
scroll to position [2757, 0]
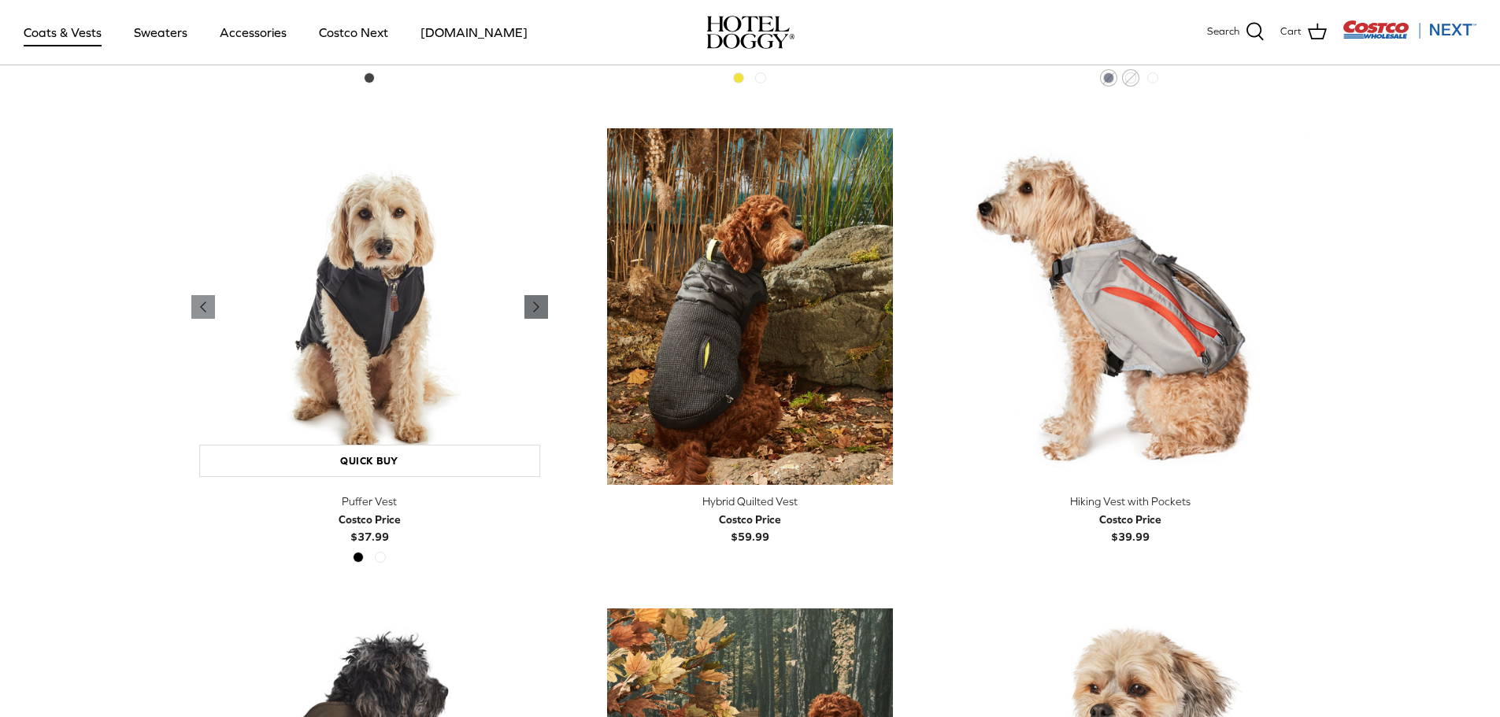
click at [535, 306] on polyline "Previous" at bounding box center [536, 306] width 5 height 9
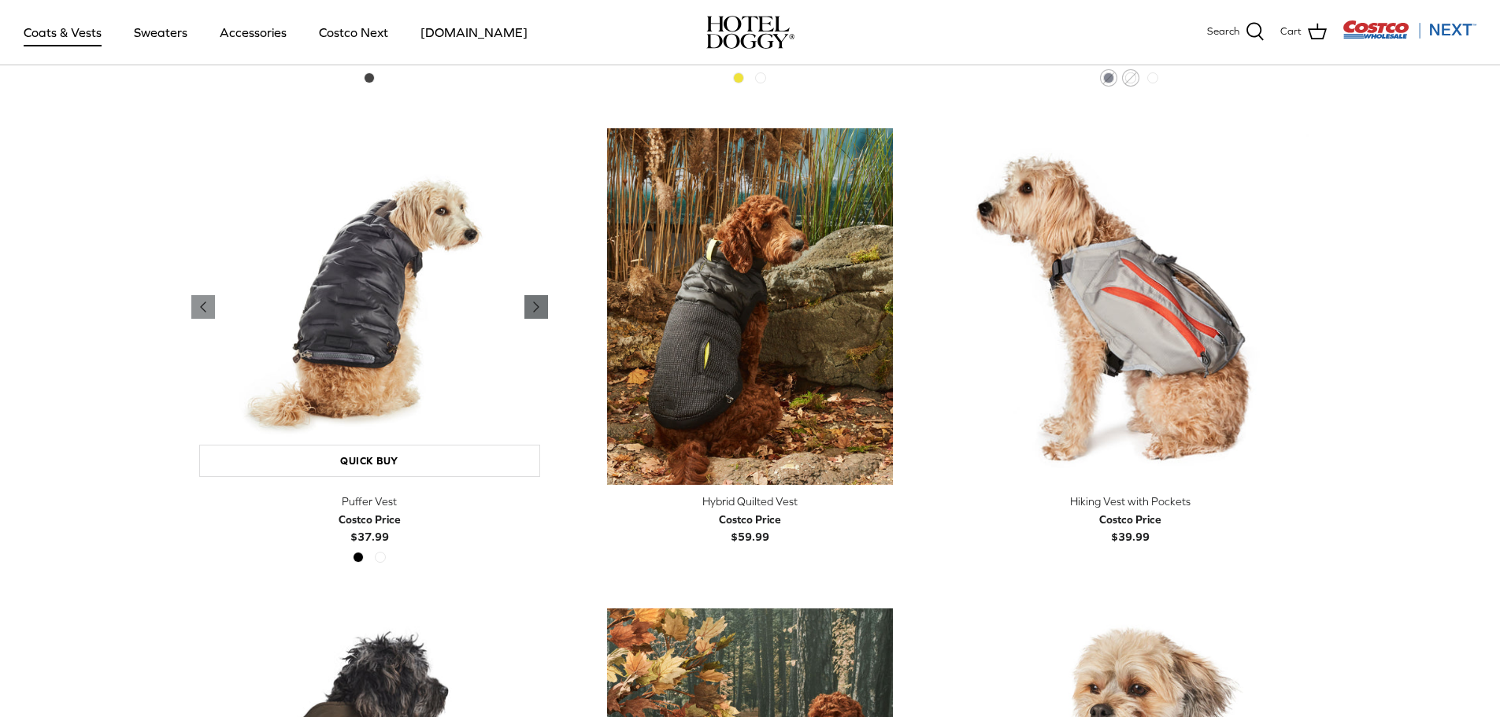
click at [535, 306] on polyline "Previous" at bounding box center [536, 306] width 5 height 9
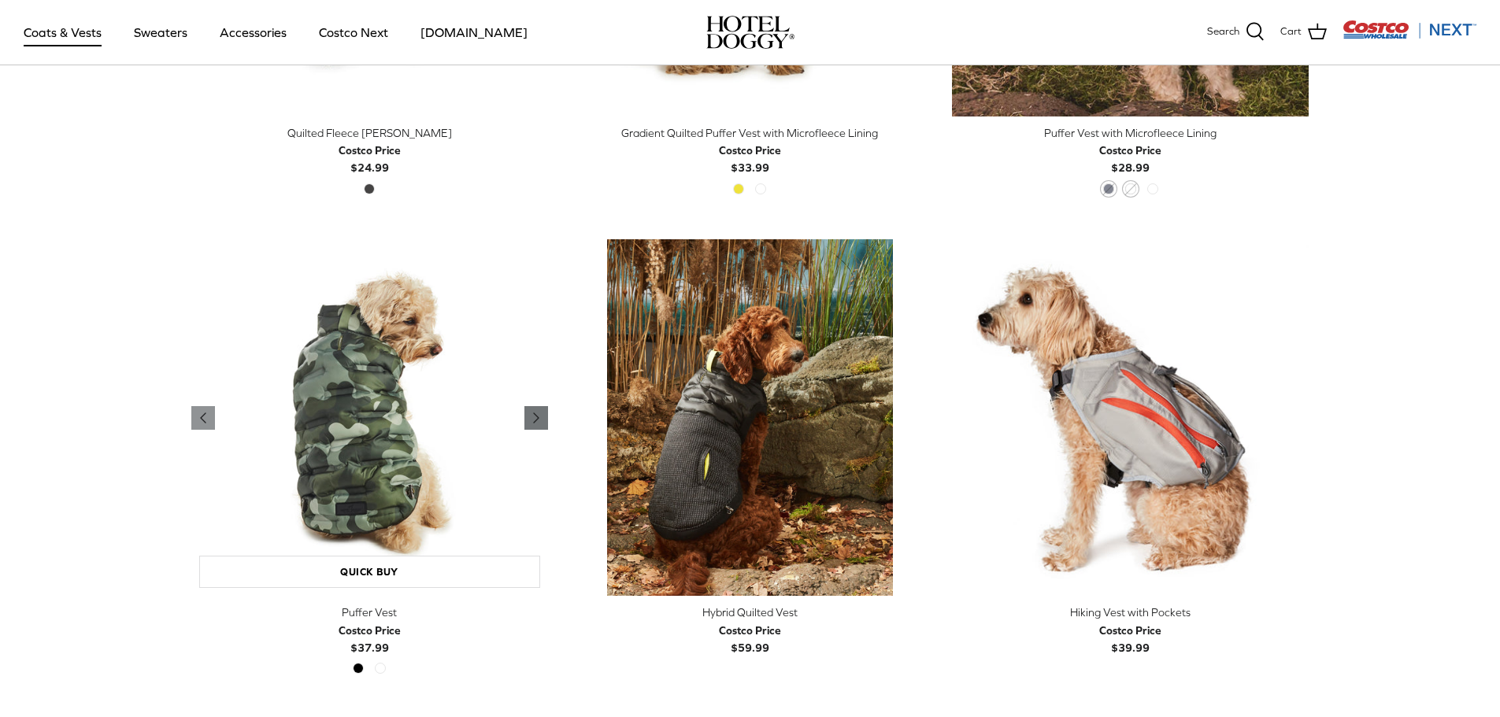
scroll to position [2285, 0]
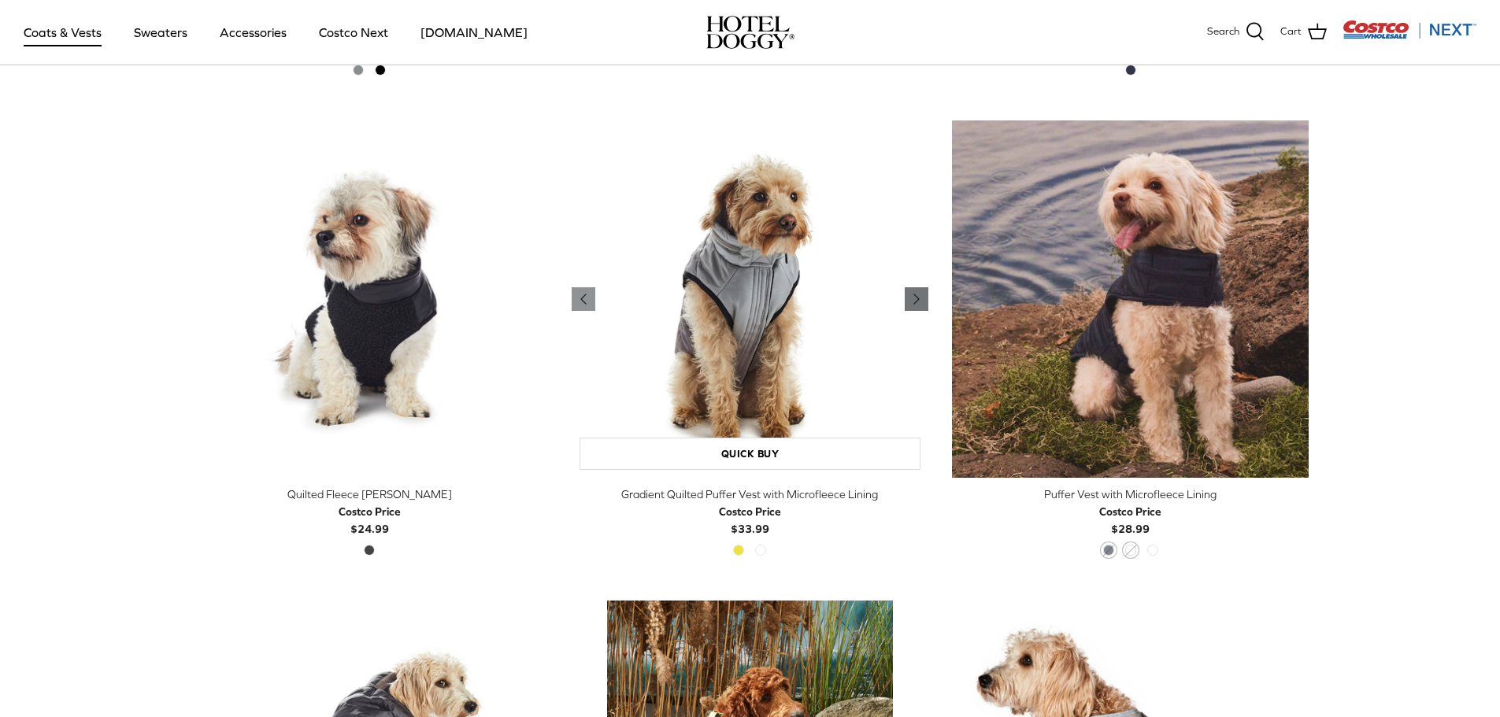
click at [912, 299] on icon "Right" at bounding box center [916, 299] width 19 height 19
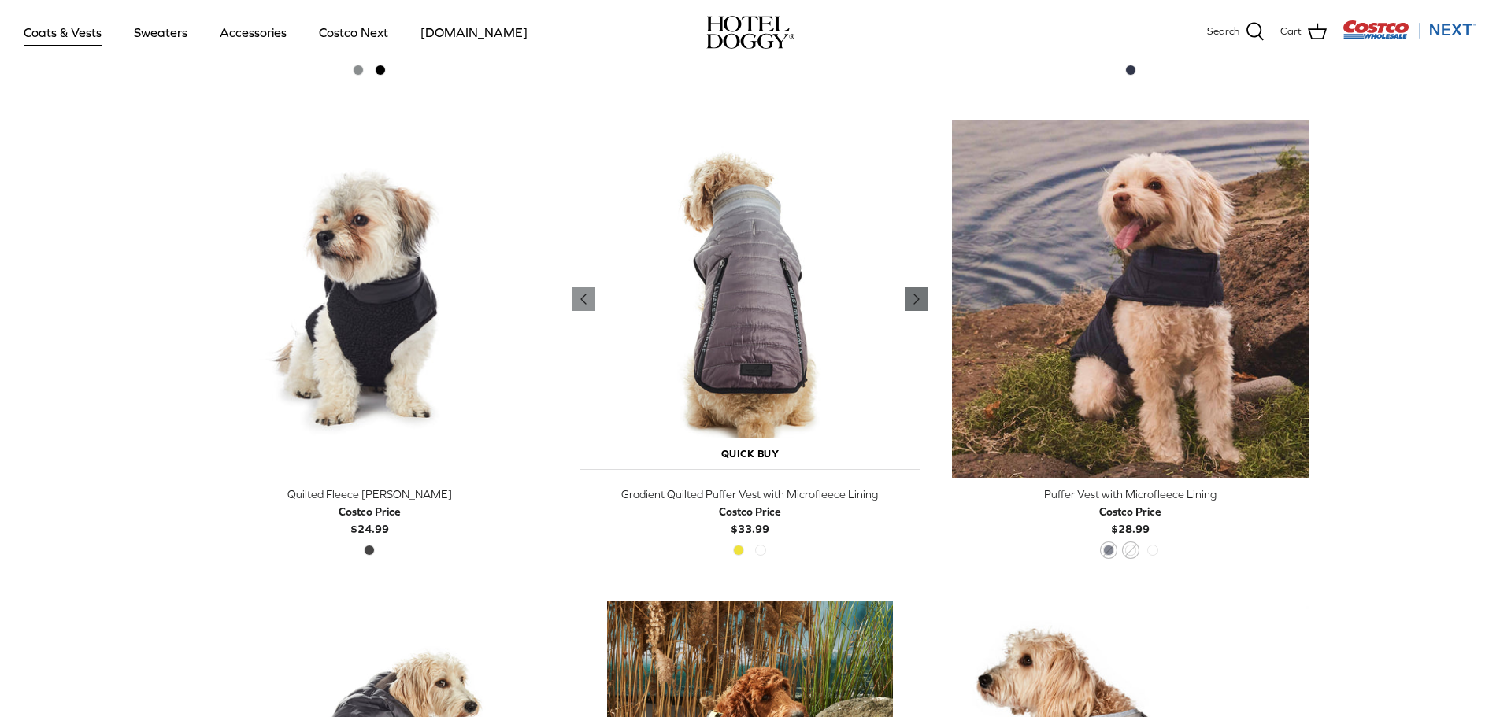
click at [912, 299] on icon "Right" at bounding box center [916, 299] width 19 height 19
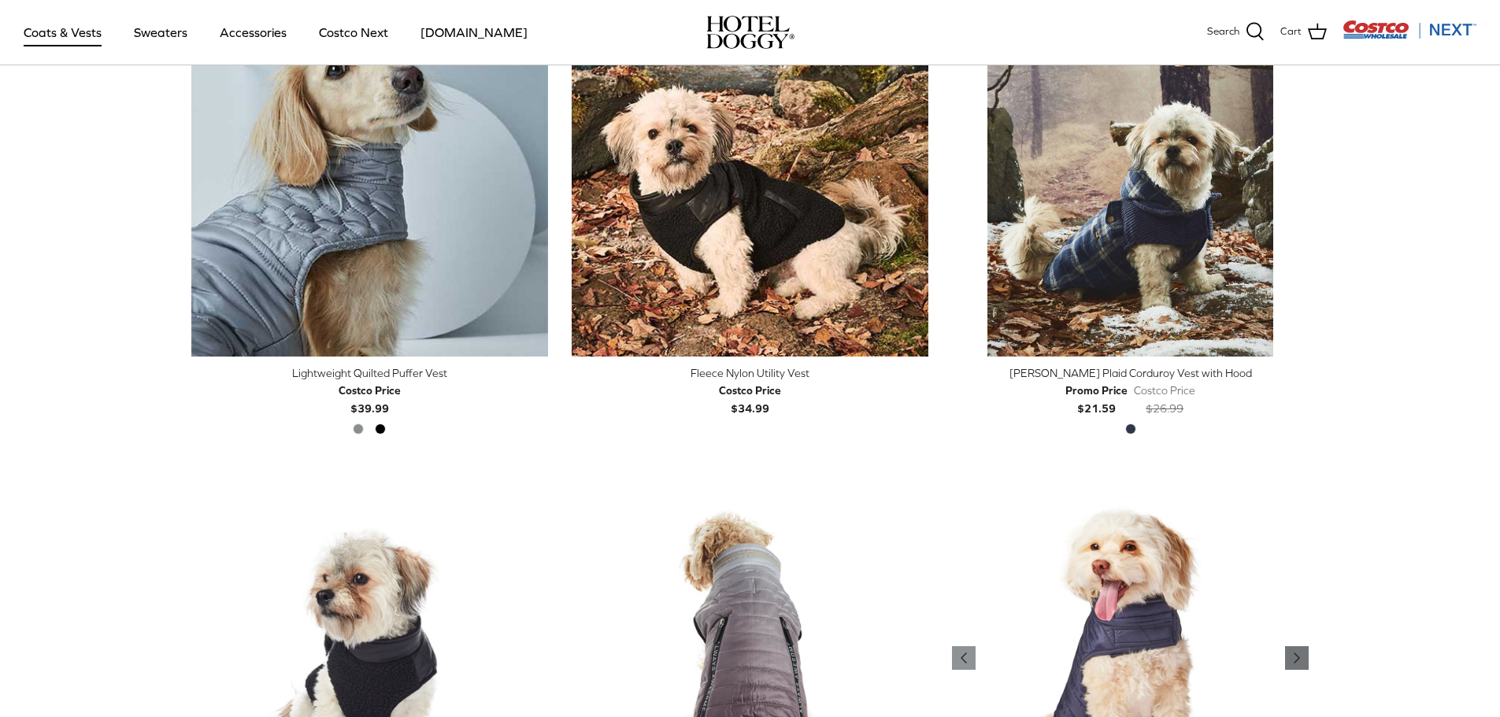
scroll to position [1734, 0]
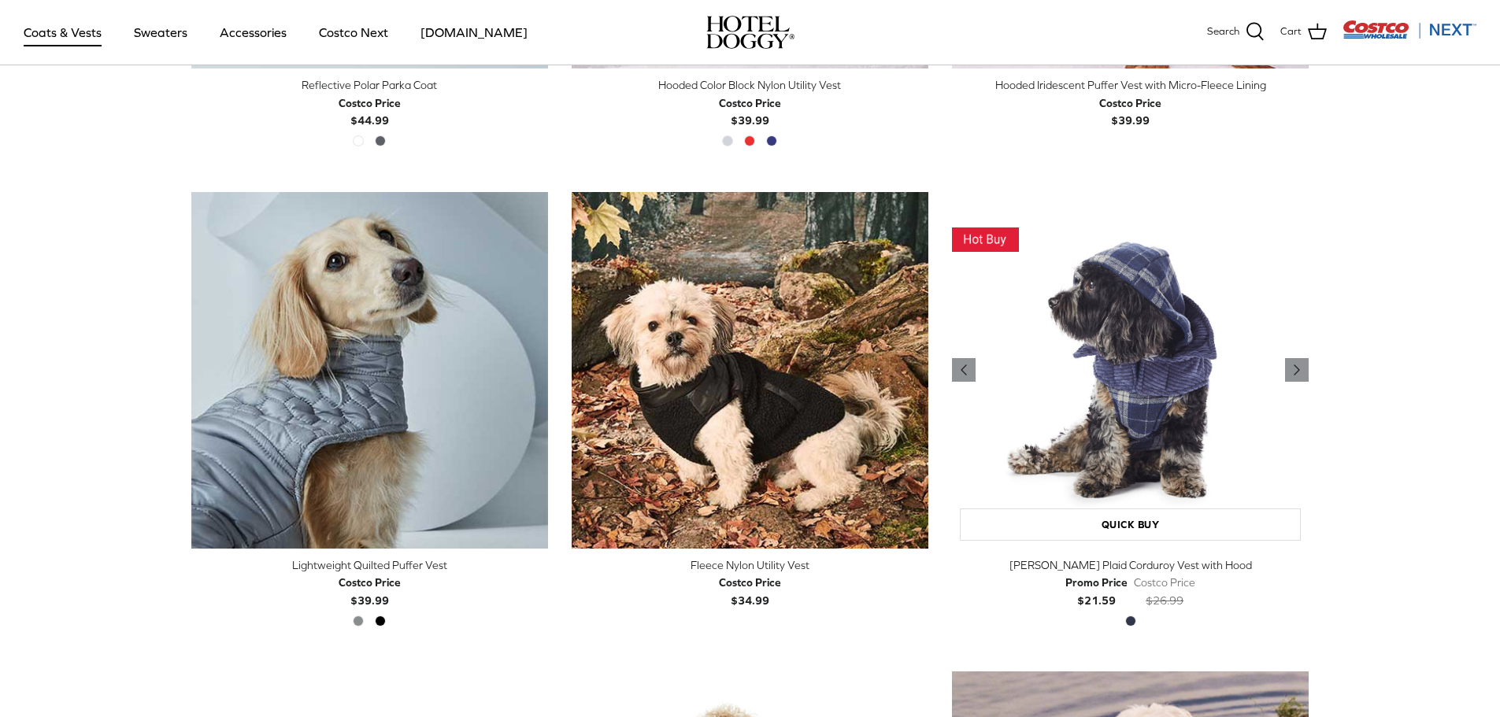
click at [1163, 425] on img "Melton Plaid Corduroy Vest with Hood" at bounding box center [1130, 370] width 357 height 357
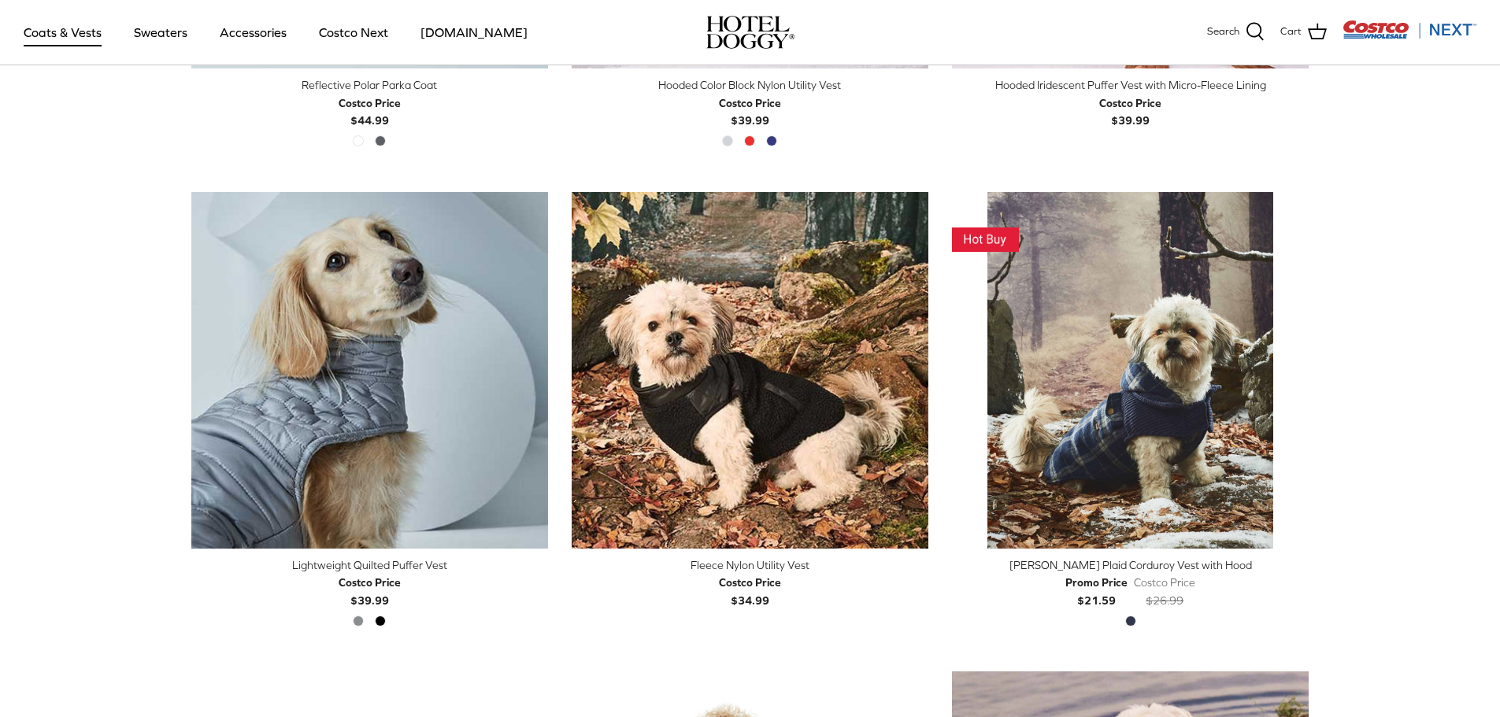
click at [1447, 24] on img "Costco Next" at bounding box center [1409, 30] width 134 height 20
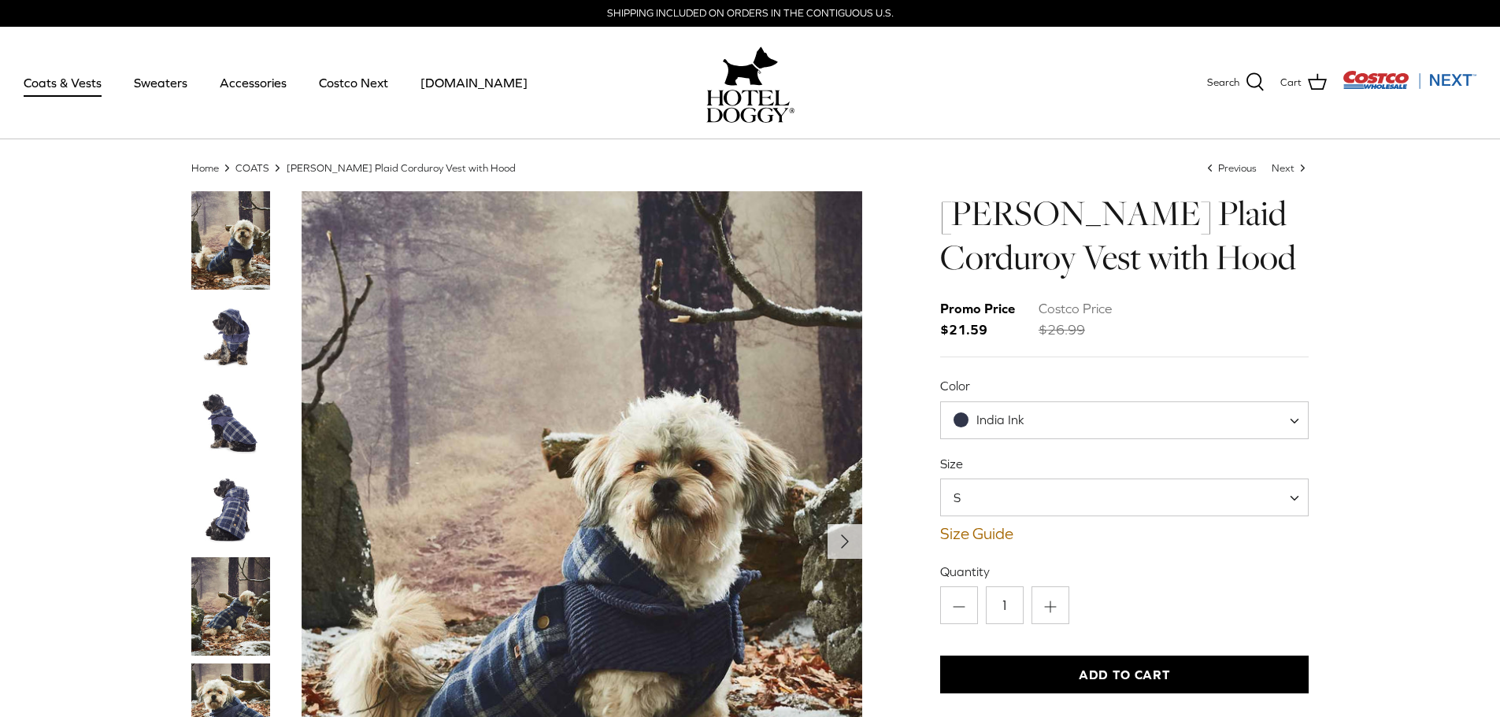
click at [981, 491] on span "S" at bounding box center [966, 497] width 51 height 17
click at [241, 611] on img "Thumbnail Link" at bounding box center [230, 606] width 79 height 98
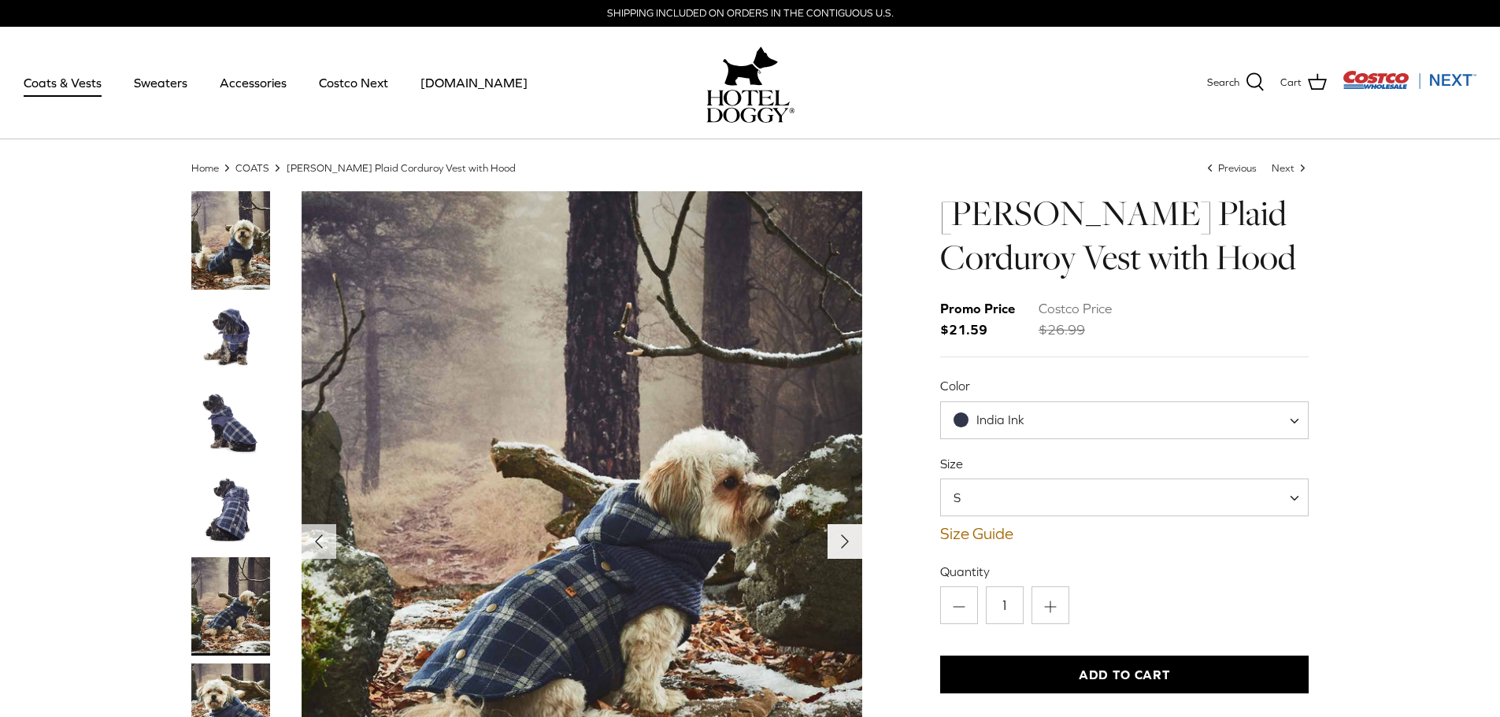
click at [839, 544] on icon "Right" at bounding box center [844, 541] width 25 height 25
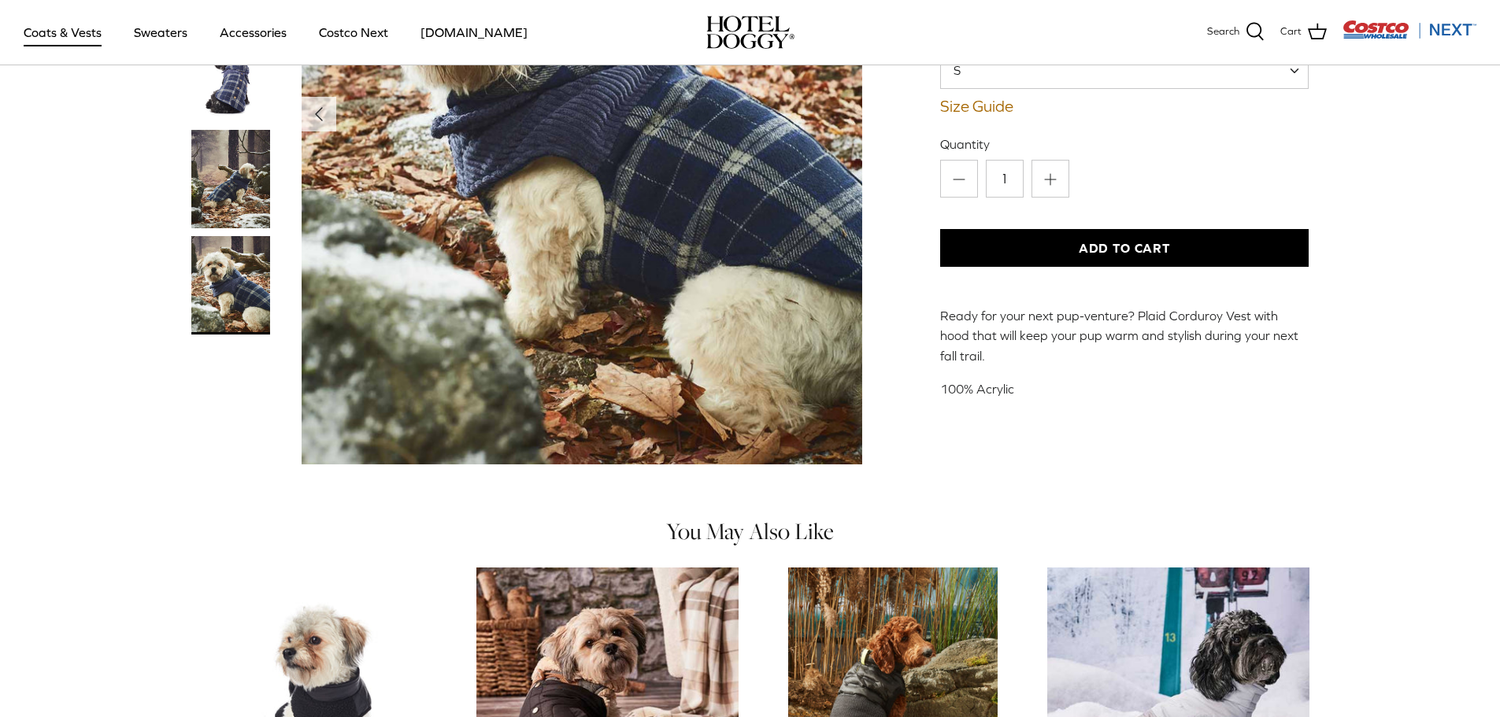
scroll to position [79, 0]
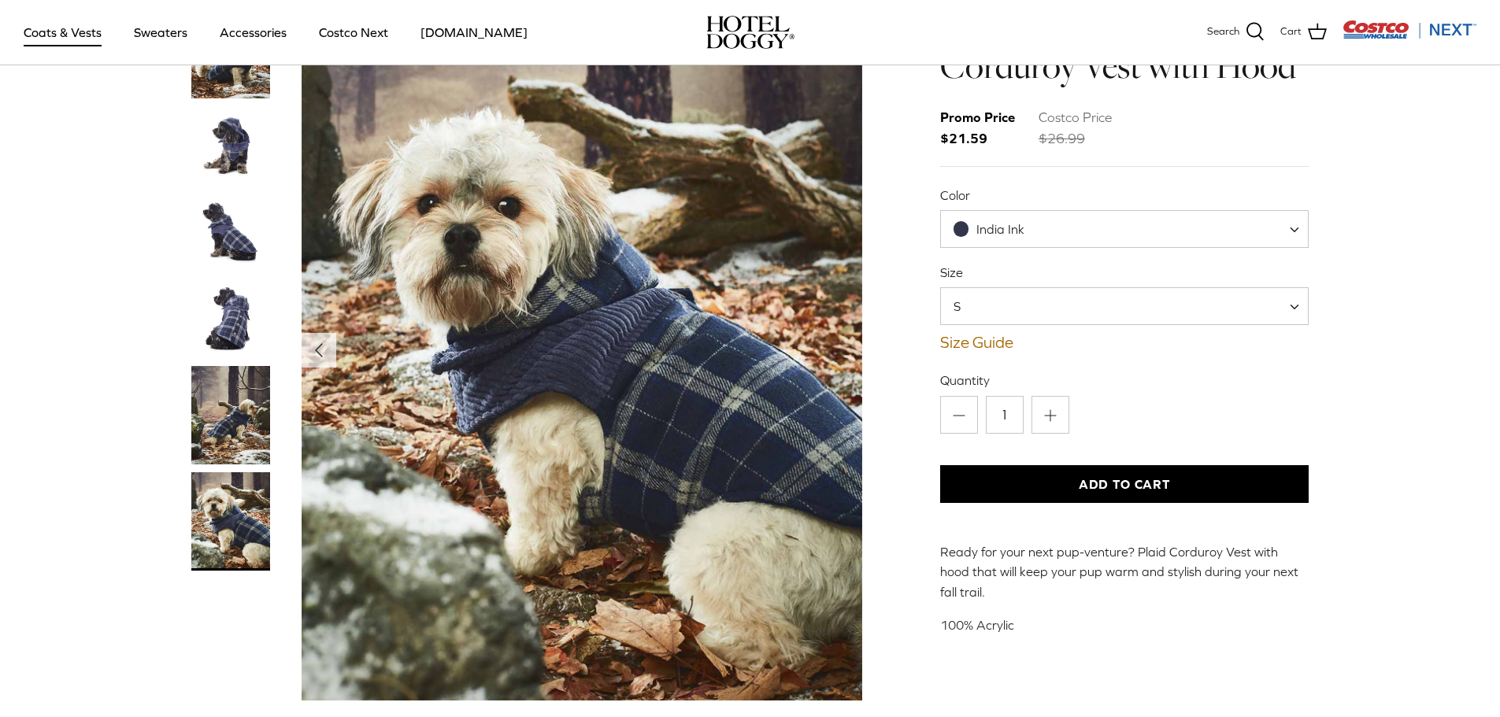
click at [231, 222] on img "Thumbnail Link" at bounding box center [230, 232] width 79 height 79
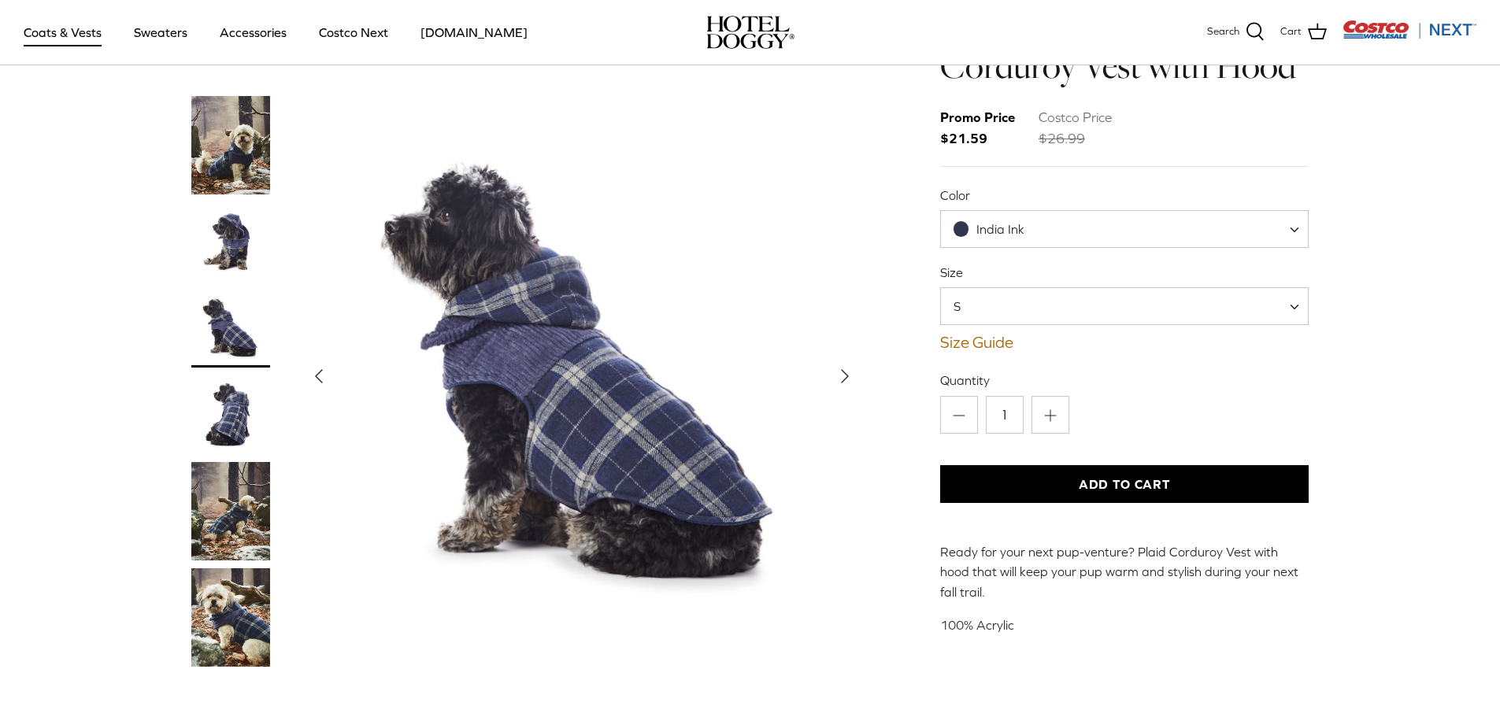
click at [842, 370] on polyline "Next" at bounding box center [845, 376] width 6 height 13
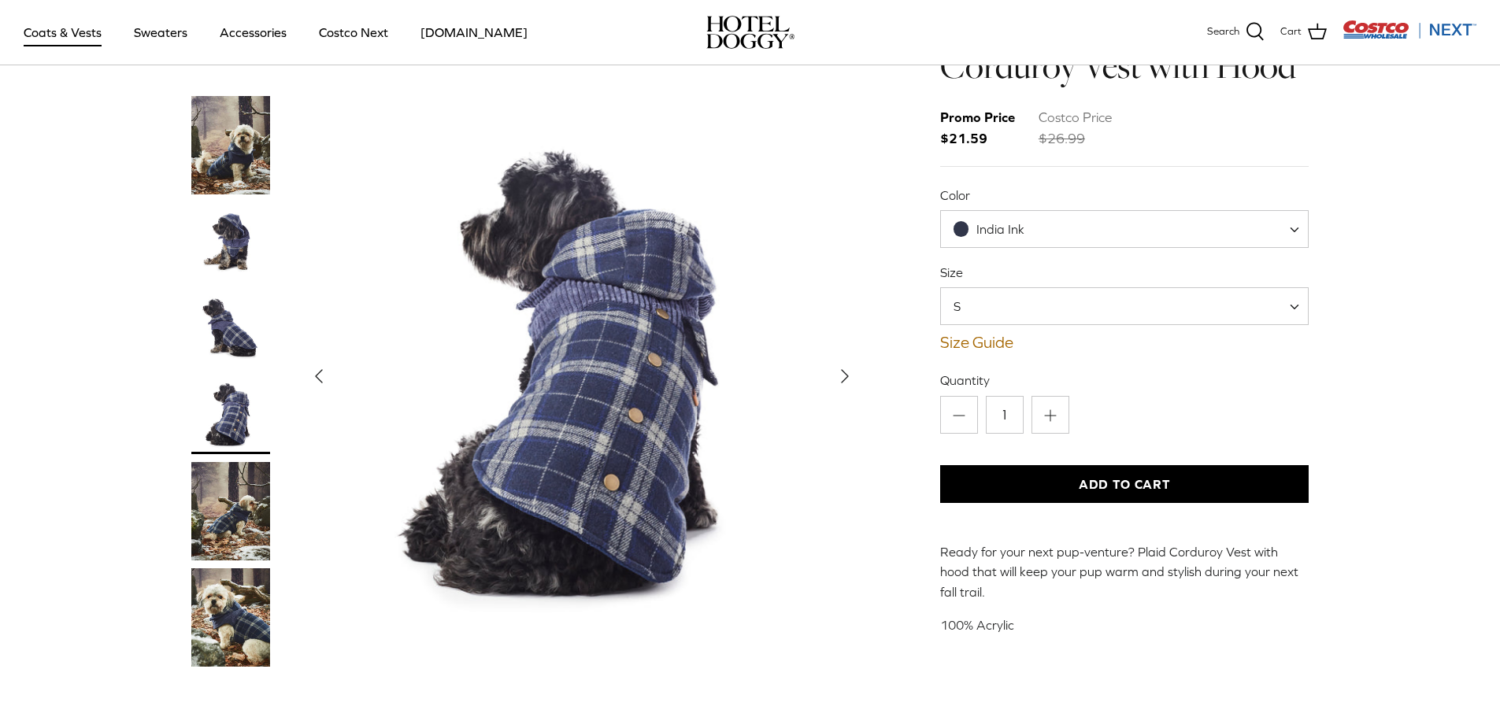
click at [223, 151] on img "Thumbnail Link" at bounding box center [230, 145] width 79 height 98
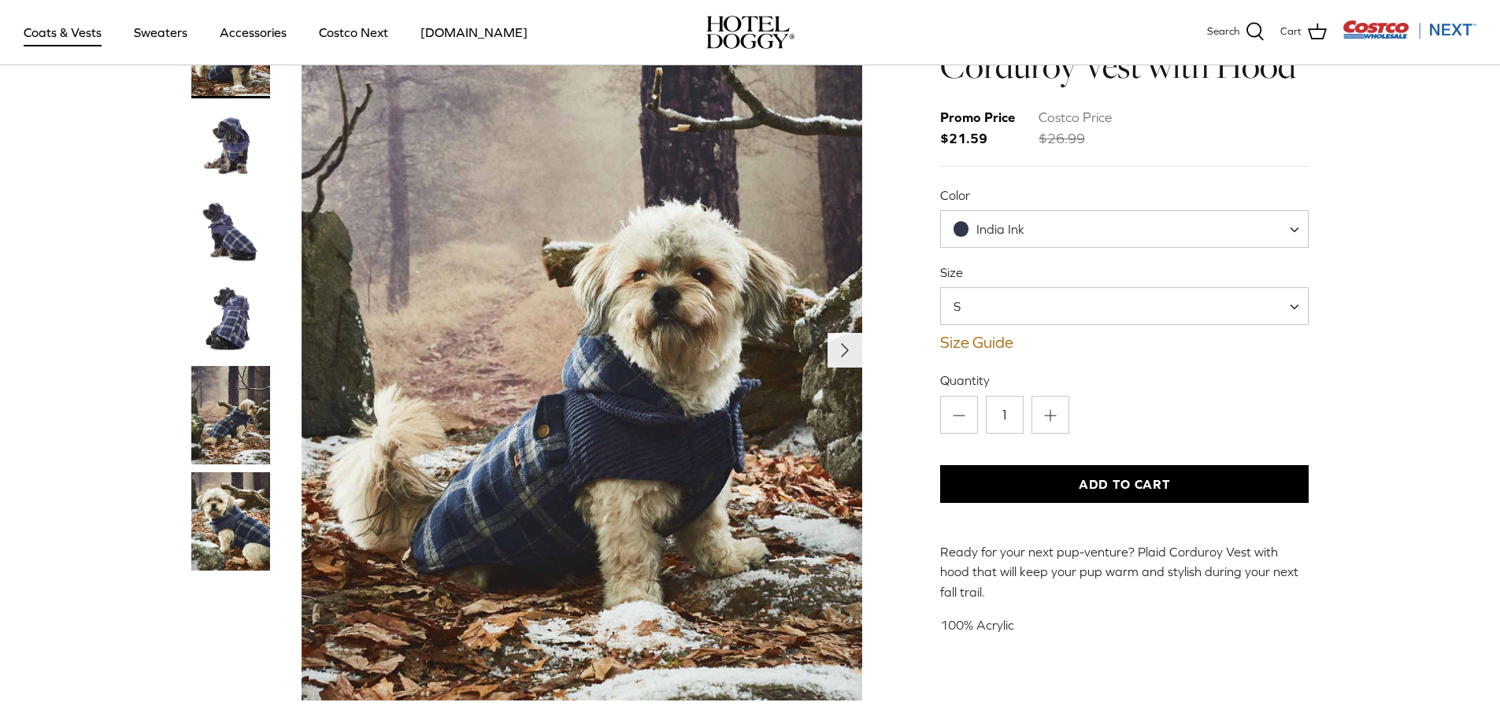
click at [847, 350] on polyline "Next" at bounding box center [845, 350] width 6 height 13
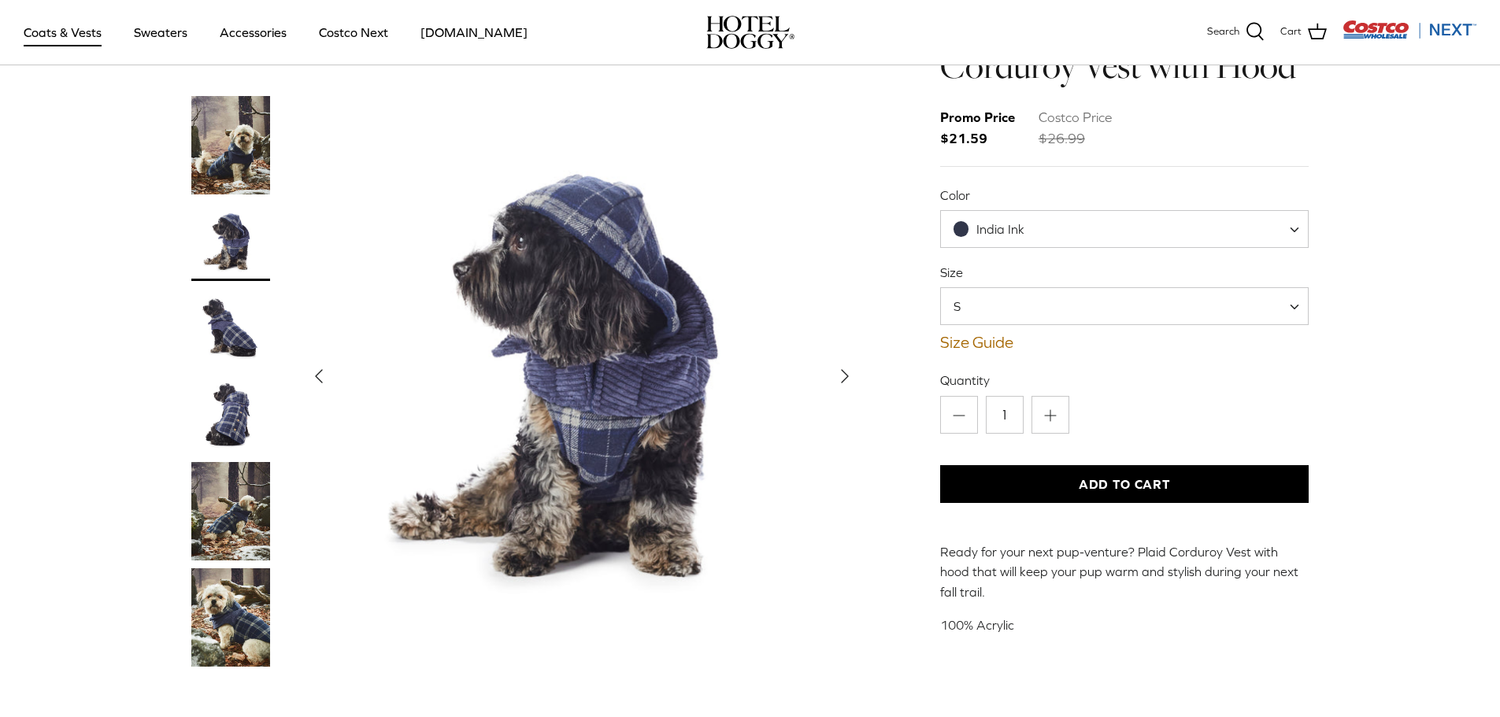
click at [846, 364] on icon "Right" at bounding box center [844, 376] width 25 height 25
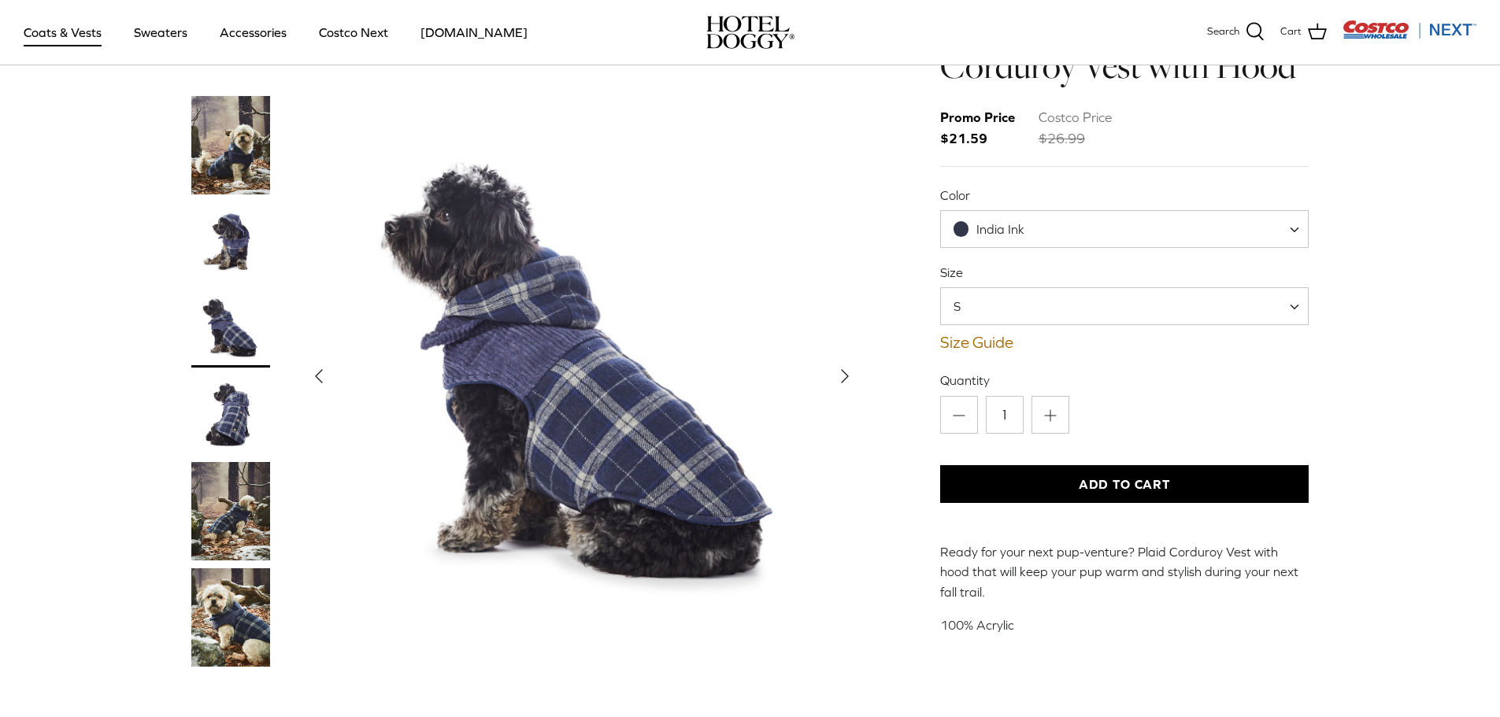
click at [839, 364] on icon "Right" at bounding box center [844, 376] width 25 height 25
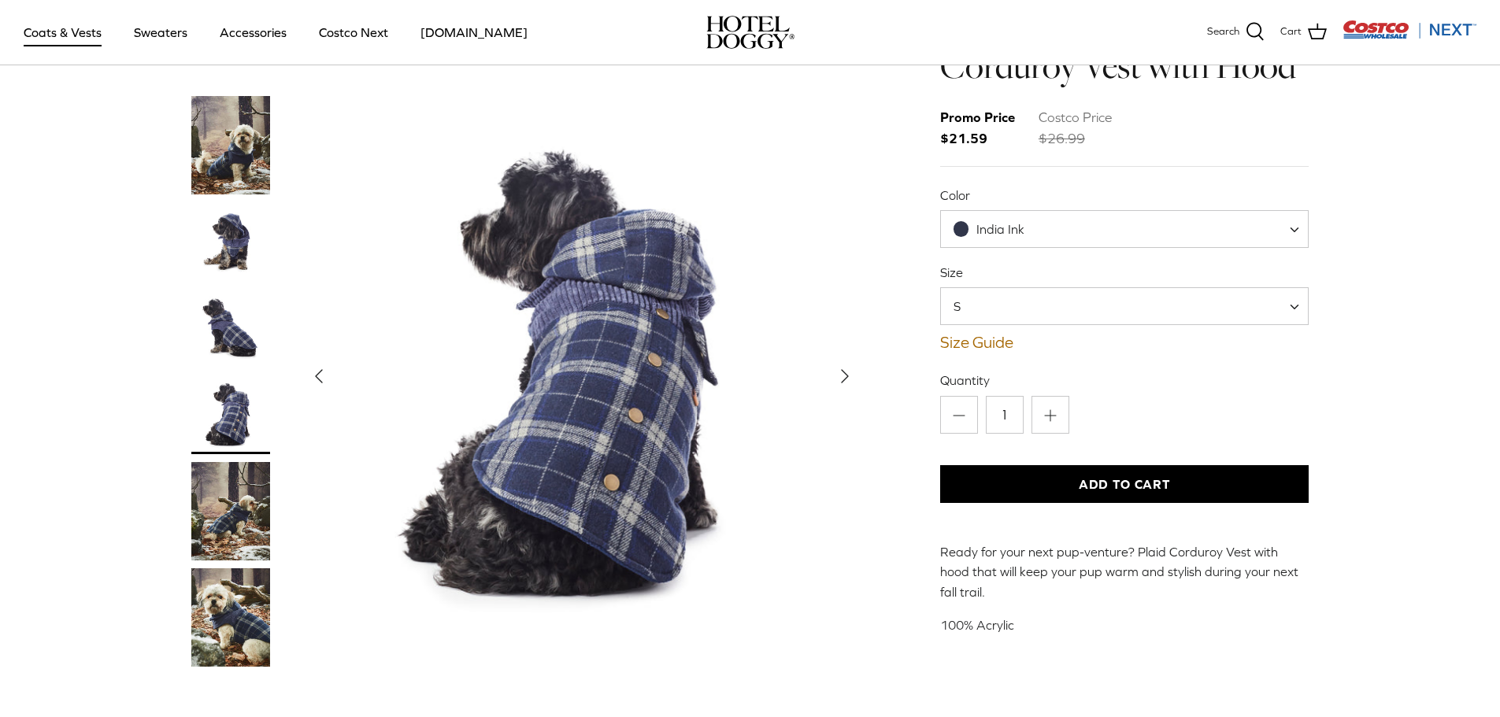
click at [843, 370] on polyline "Next" at bounding box center [845, 376] width 6 height 13
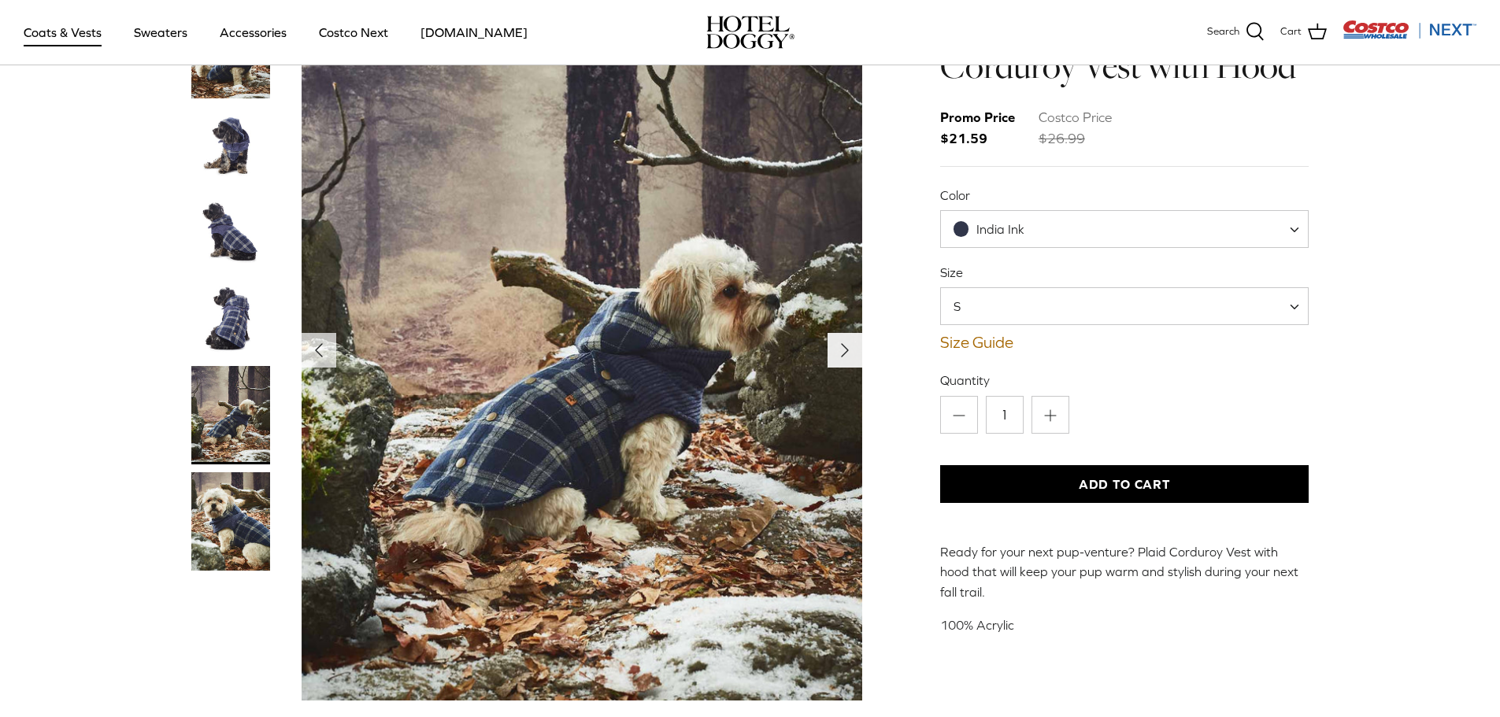
click at [831, 364] on button "Right" at bounding box center [845, 350] width 35 height 35
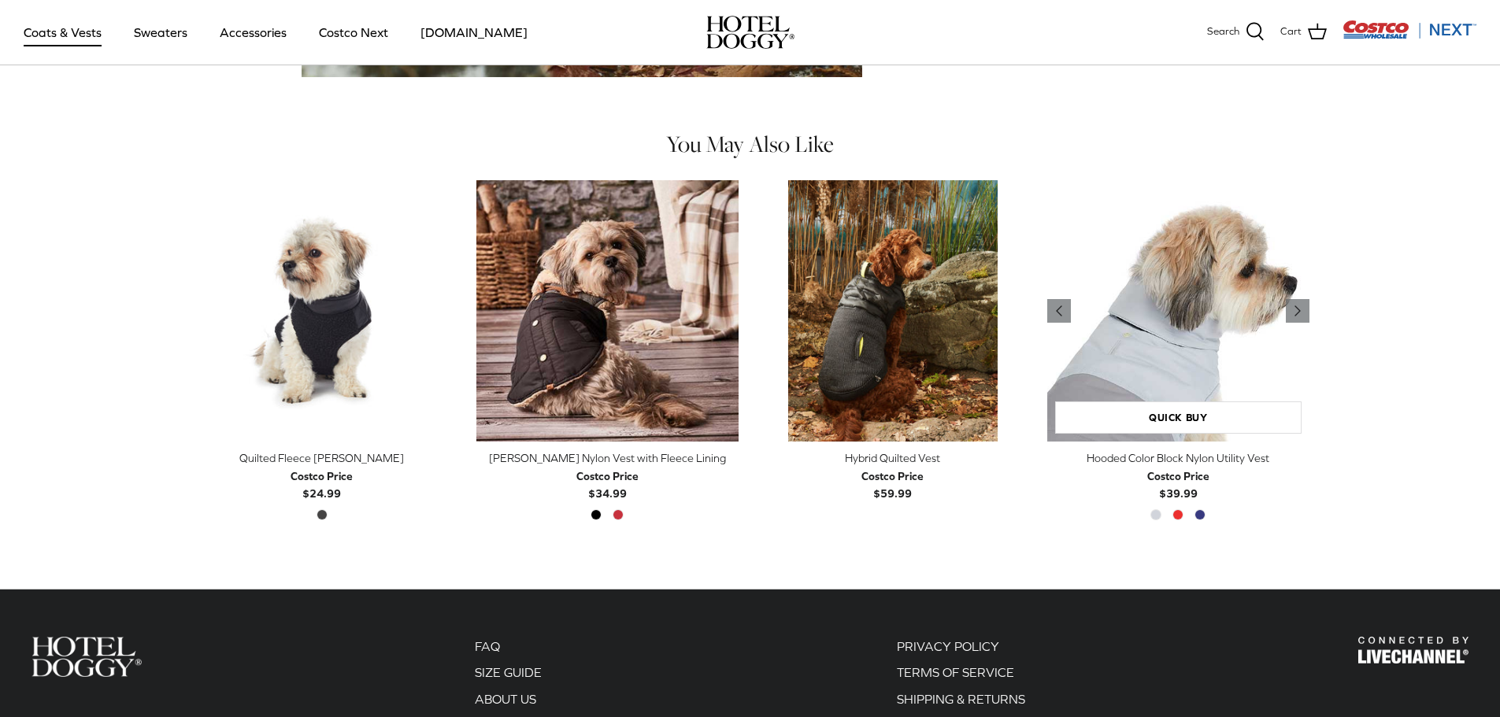
scroll to position [709, 0]
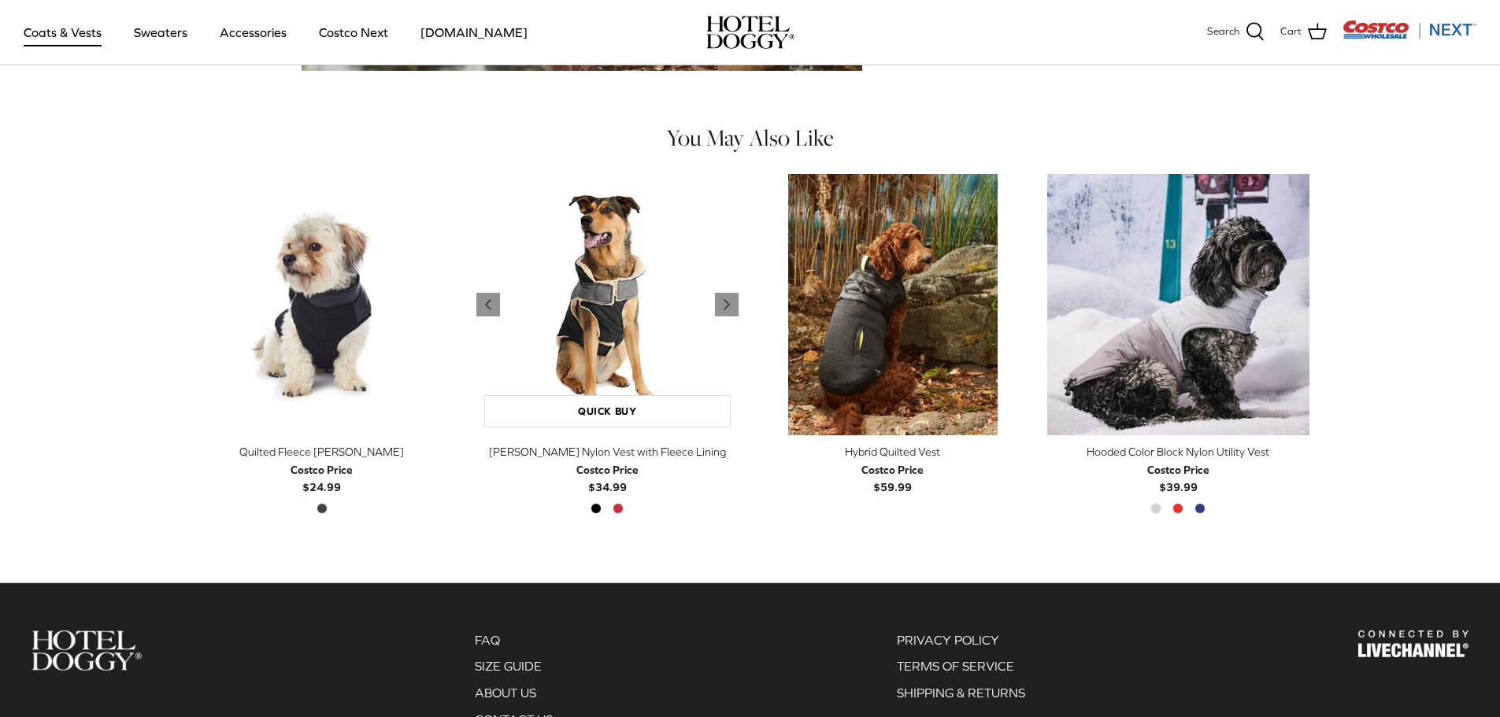
click at [724, 286] on img "Melton Nylon Vest with Fleece Lining" at bounding box center [607, 305] width 262 height 262
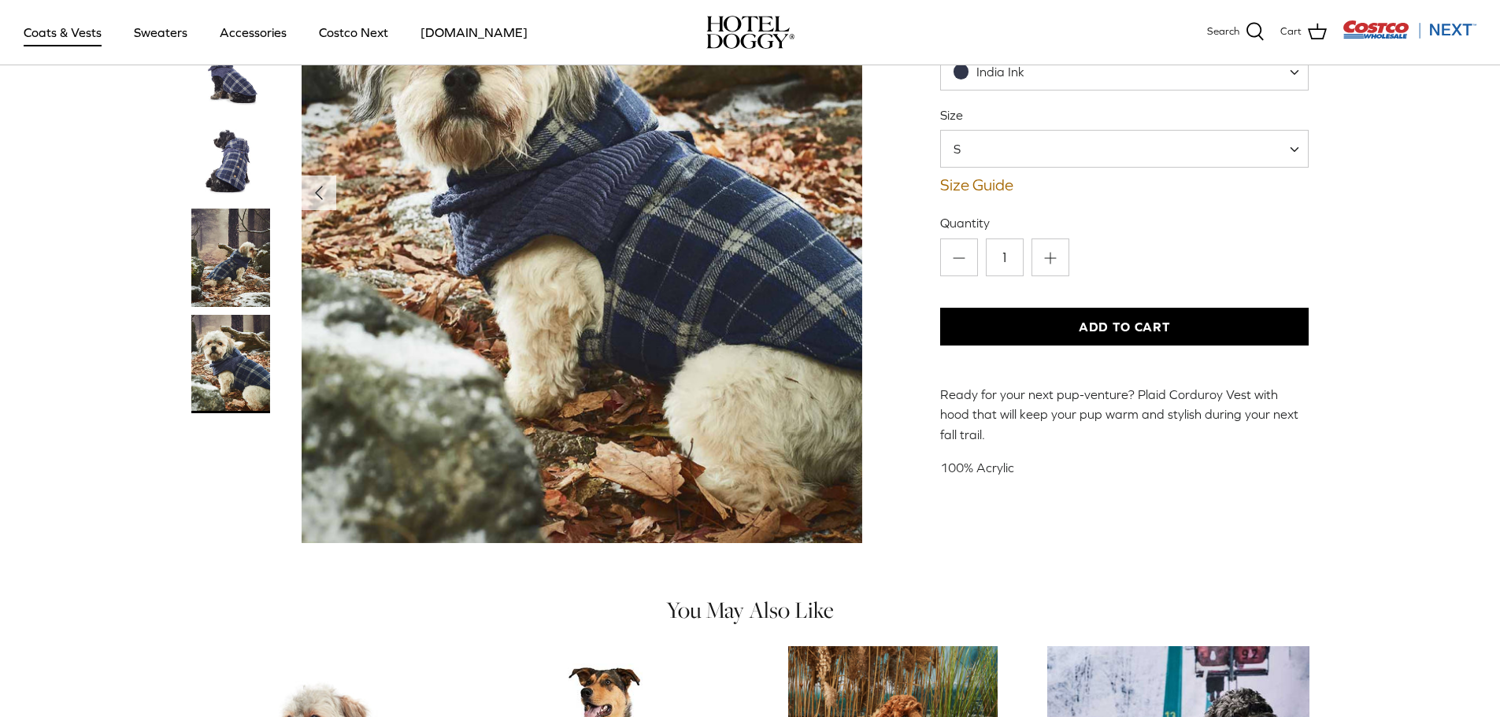
scroll to position [0, 0]
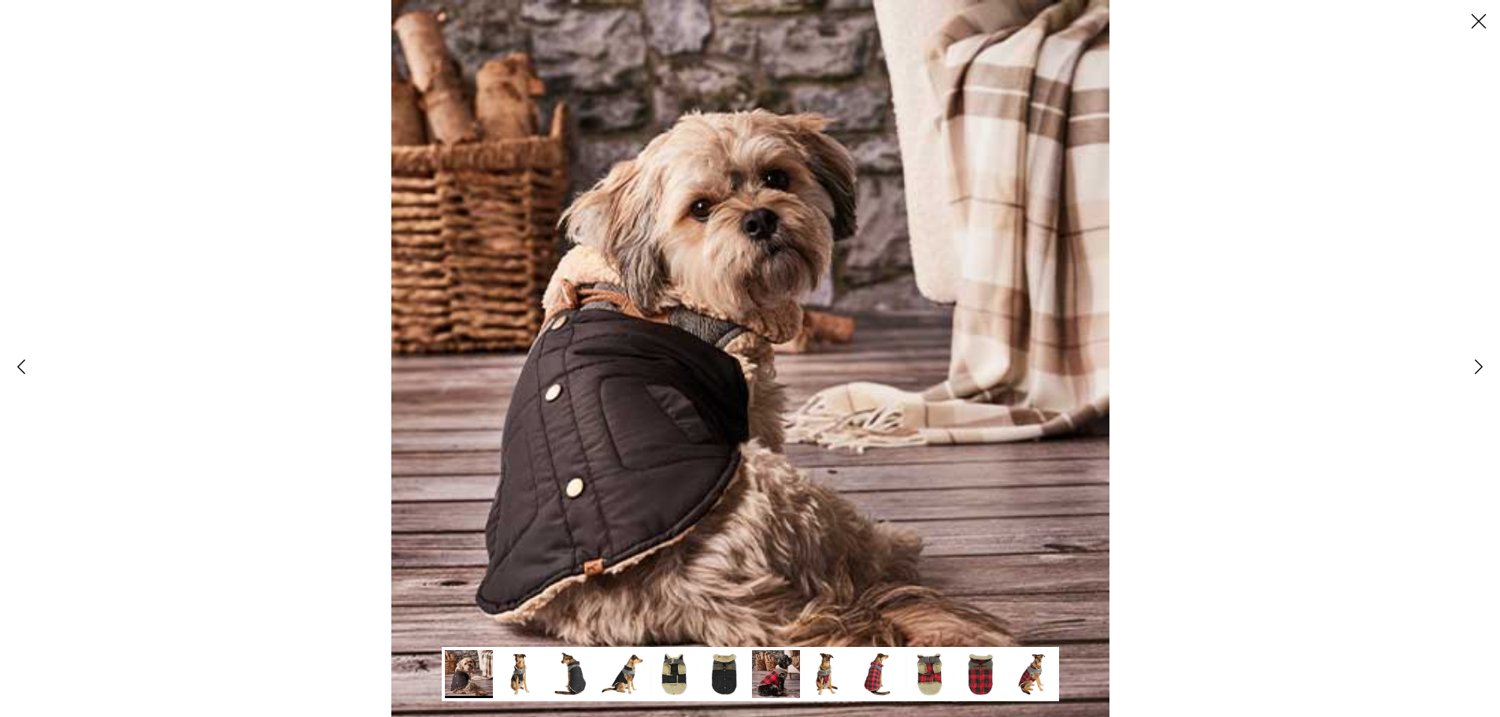
click at [1473, 368] on icon "Right" at bounding box center [1478, 367] width 27 height 27
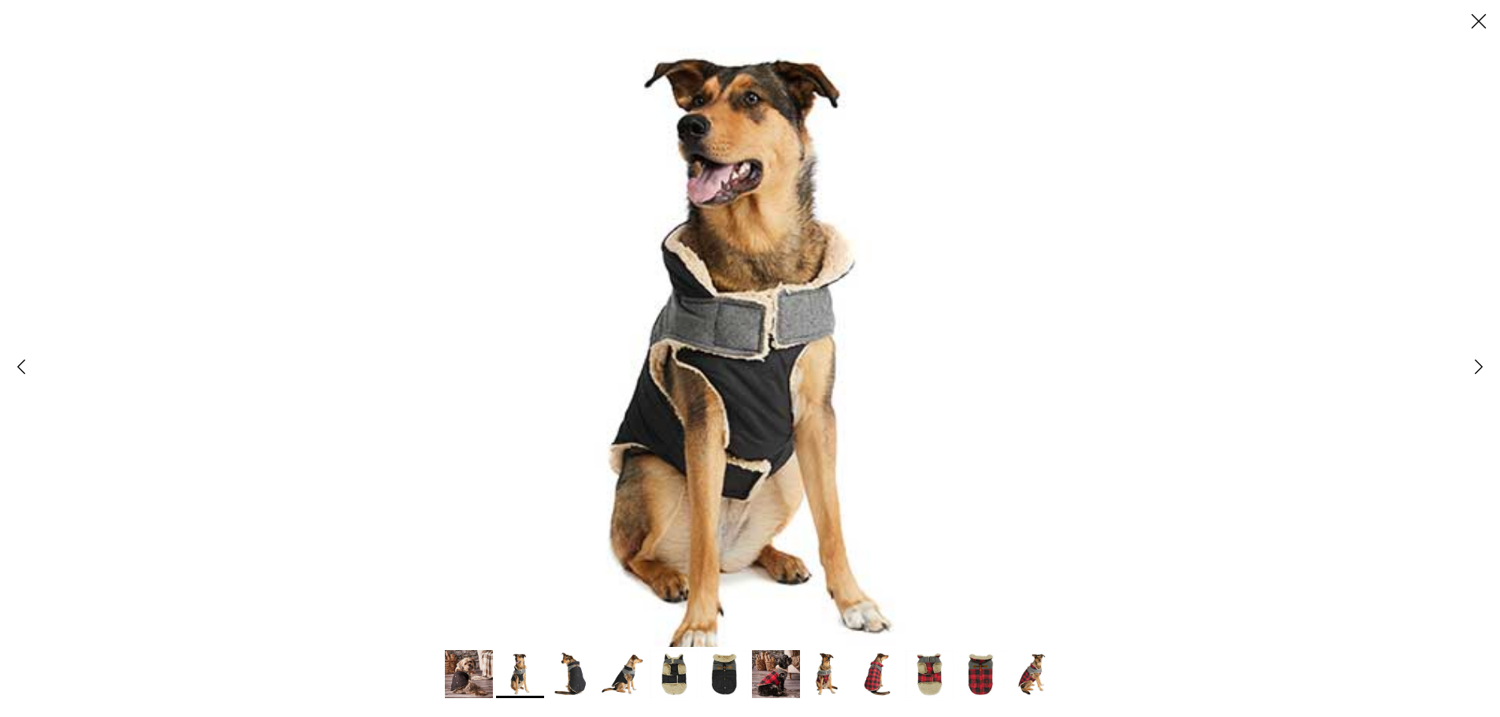
click at [1473, 368] on icon "Right" at bounding box center [1478, 367] width 27 height 27
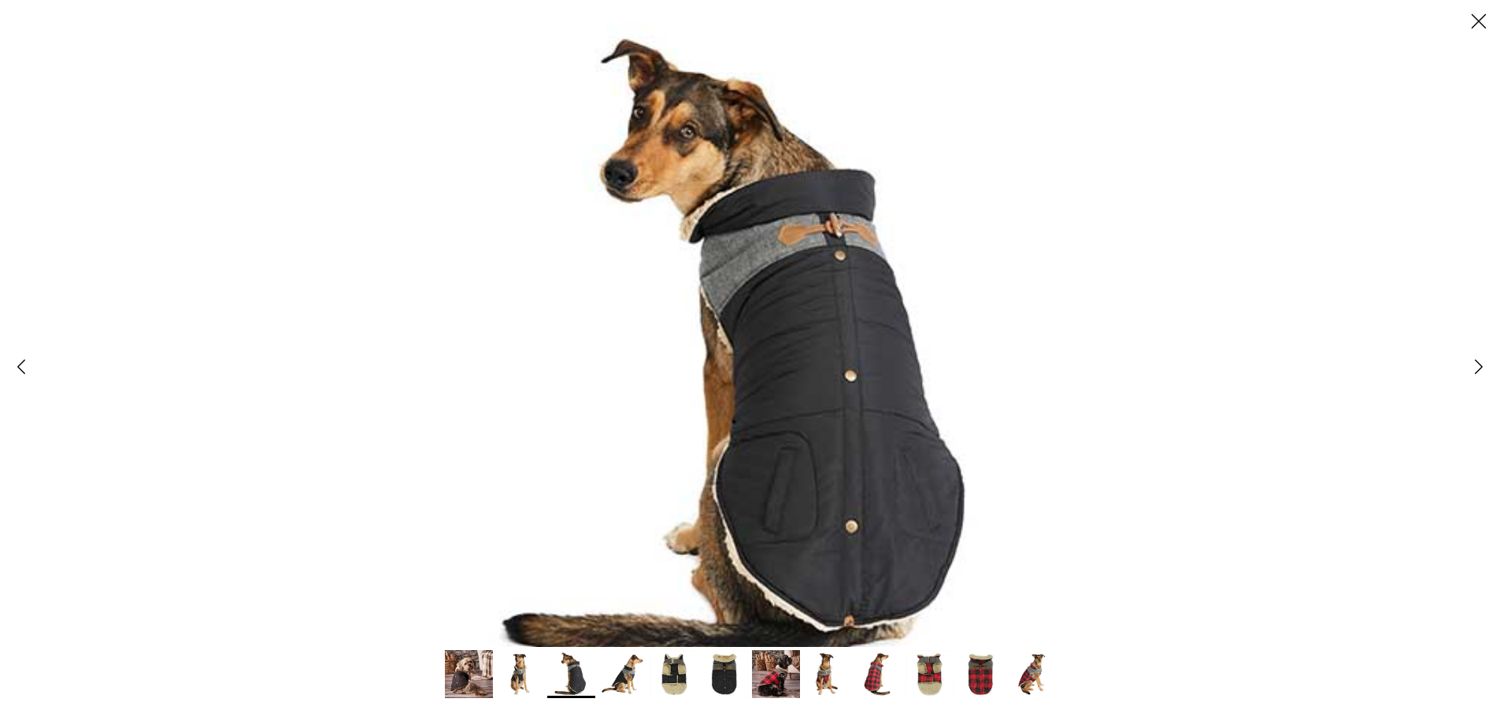
click at [1473, 368] on icon "Right" at bounding box center [1478, 367] width 27 height 27
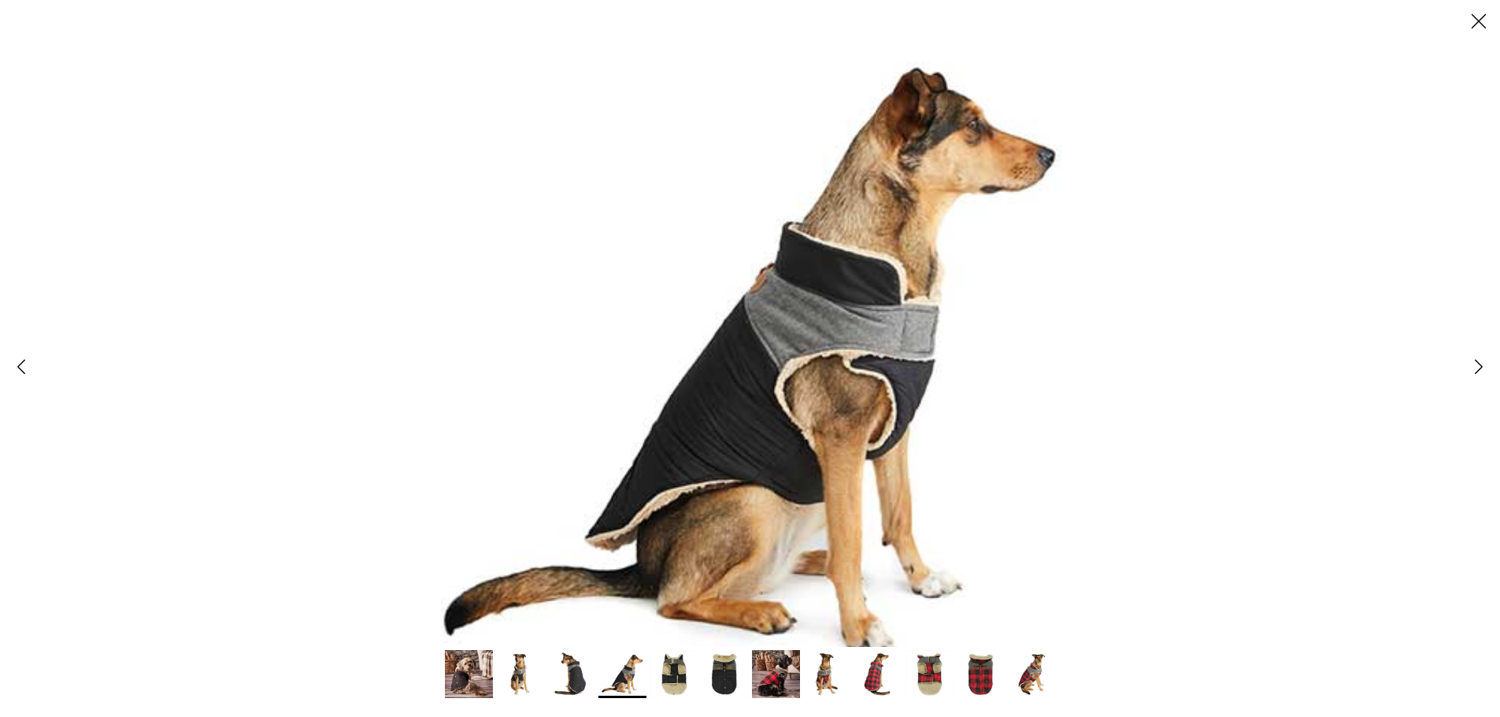
click at [1473, 368] on icon "Right" at bounding box center [1478, 367] width 27 height 27
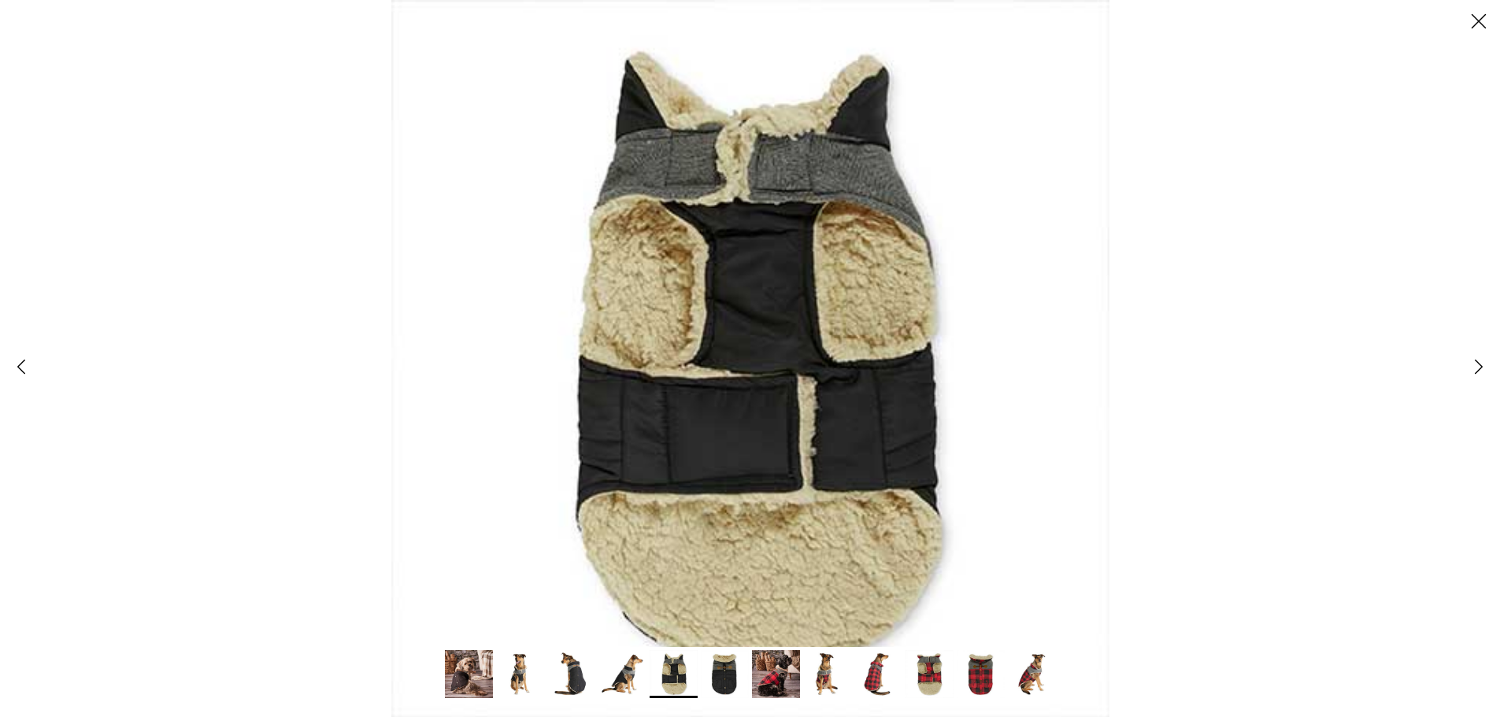
click at [1485, 368] on icon "Right" at bounding box center [1478, 367] width 27 height 27
